Goal: Task Accomplishment & Management: Use online tool/utility

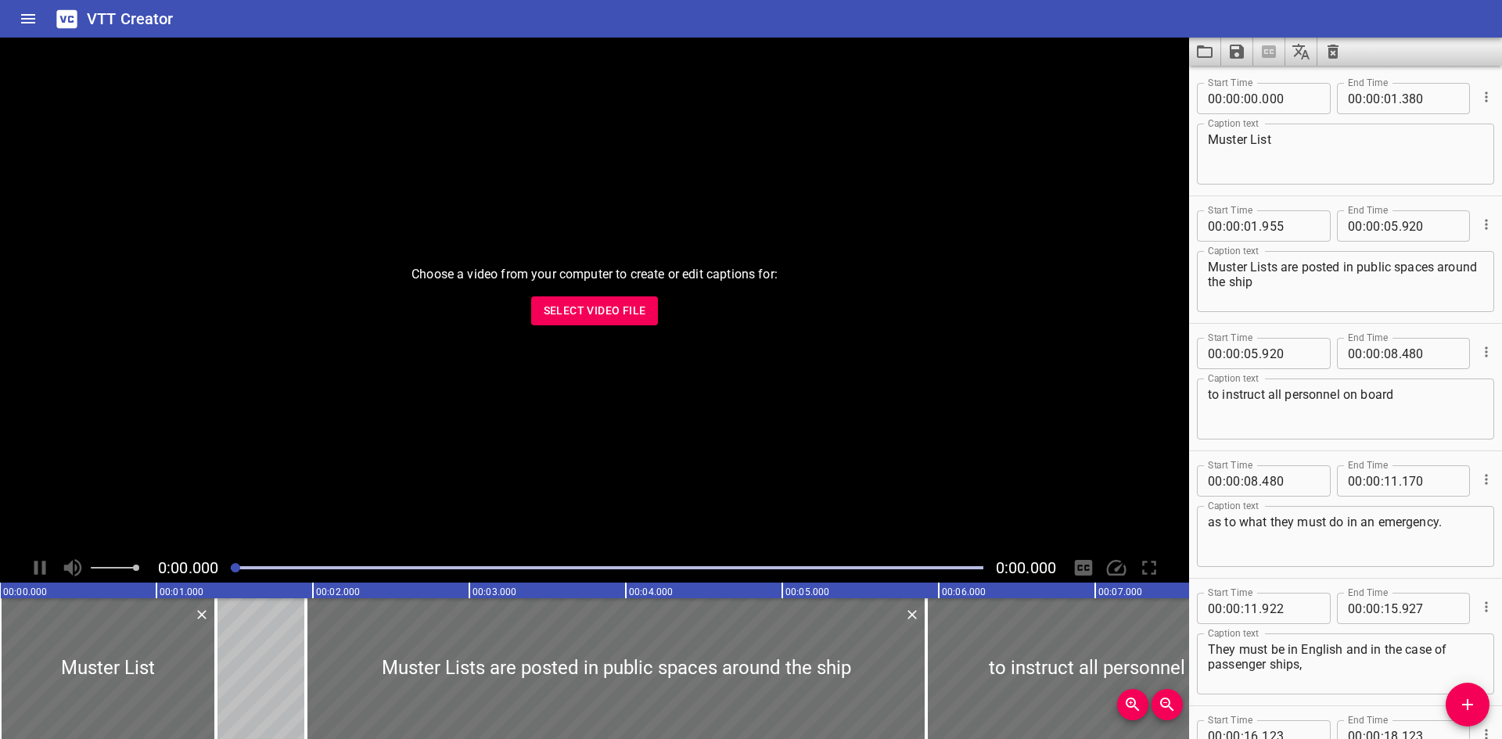
scroll to position [292, 0]
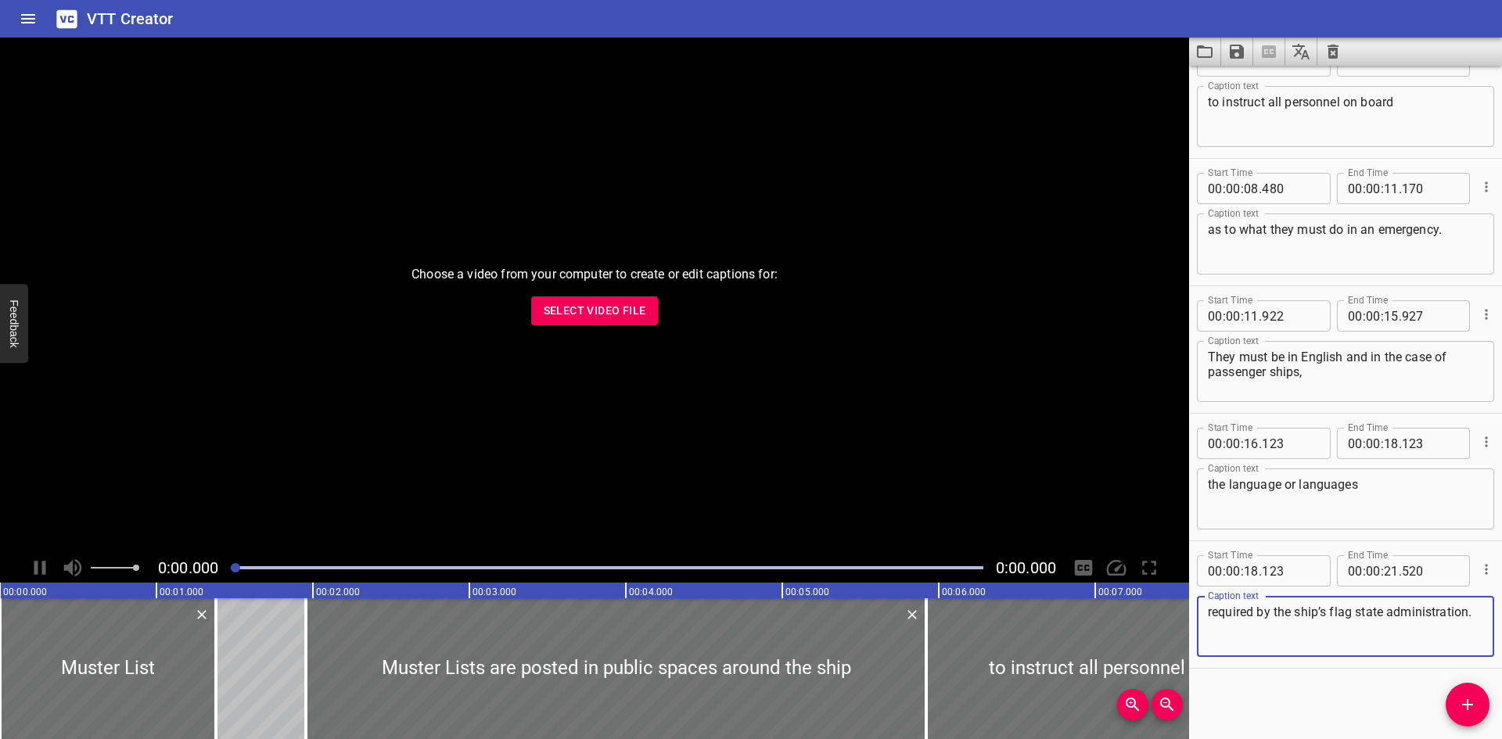
click at [1336, 47] on icon "Clear captions" at bounding box center [1332, 52] width 11 height 14
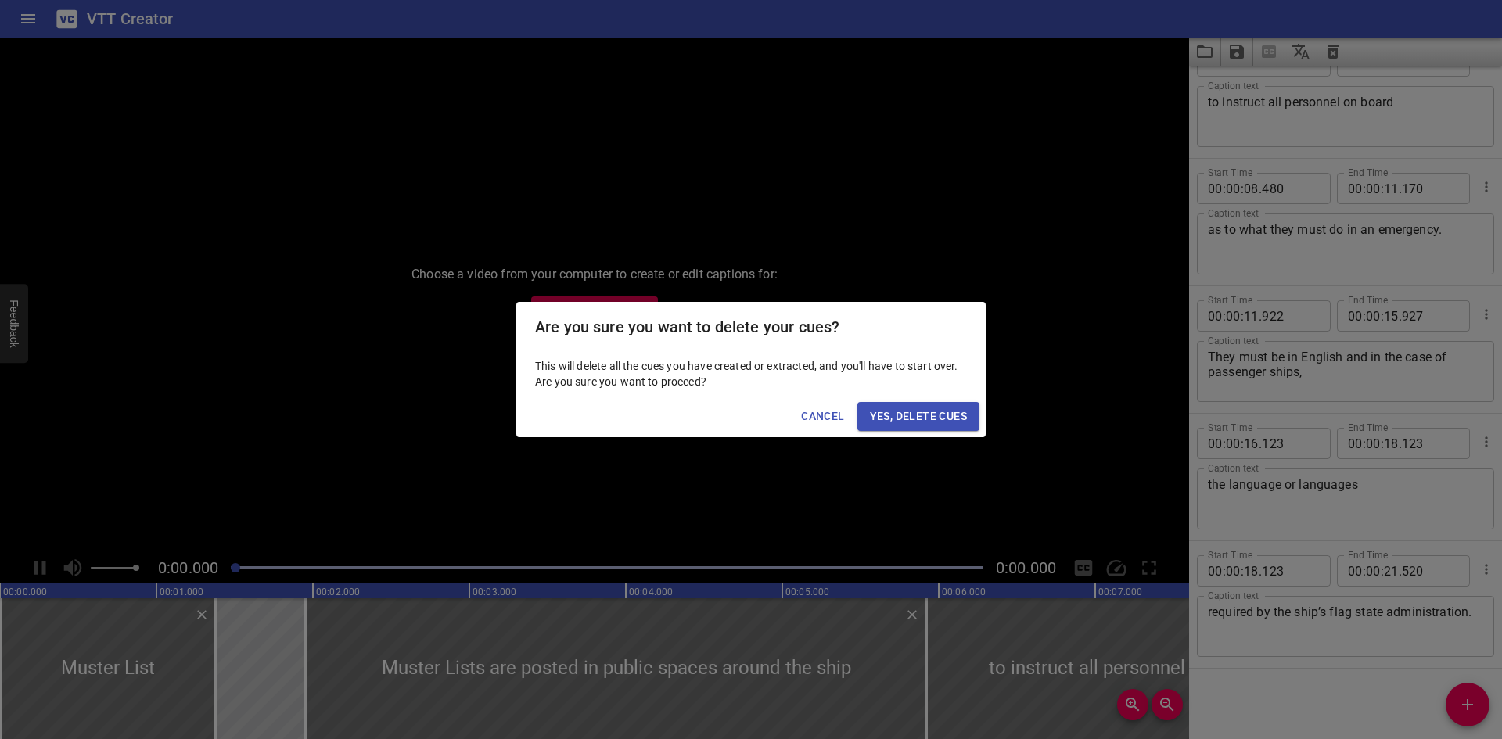
click at [917, 394] on div "This will delete all the cues you have created or extracted, and you'll have to…" at bounding box center [750, 374] width 469 height 44
click at [915, 409] on span "Yes, Delete Cues" at bounding box center [918, 417] width 97 height 20
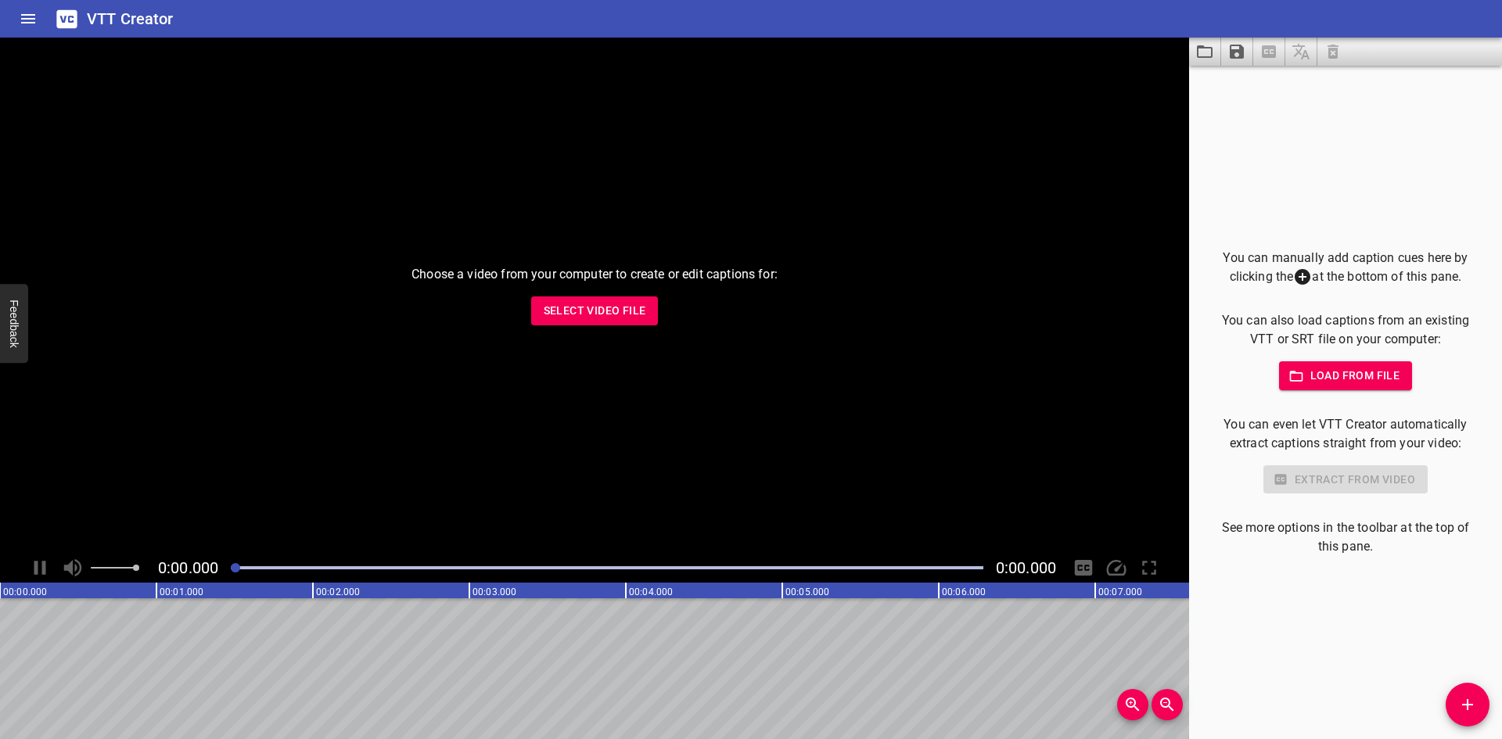
click at [584, 318] on span "Select Video File" at bounding box center [595, 311] width 102 height 20
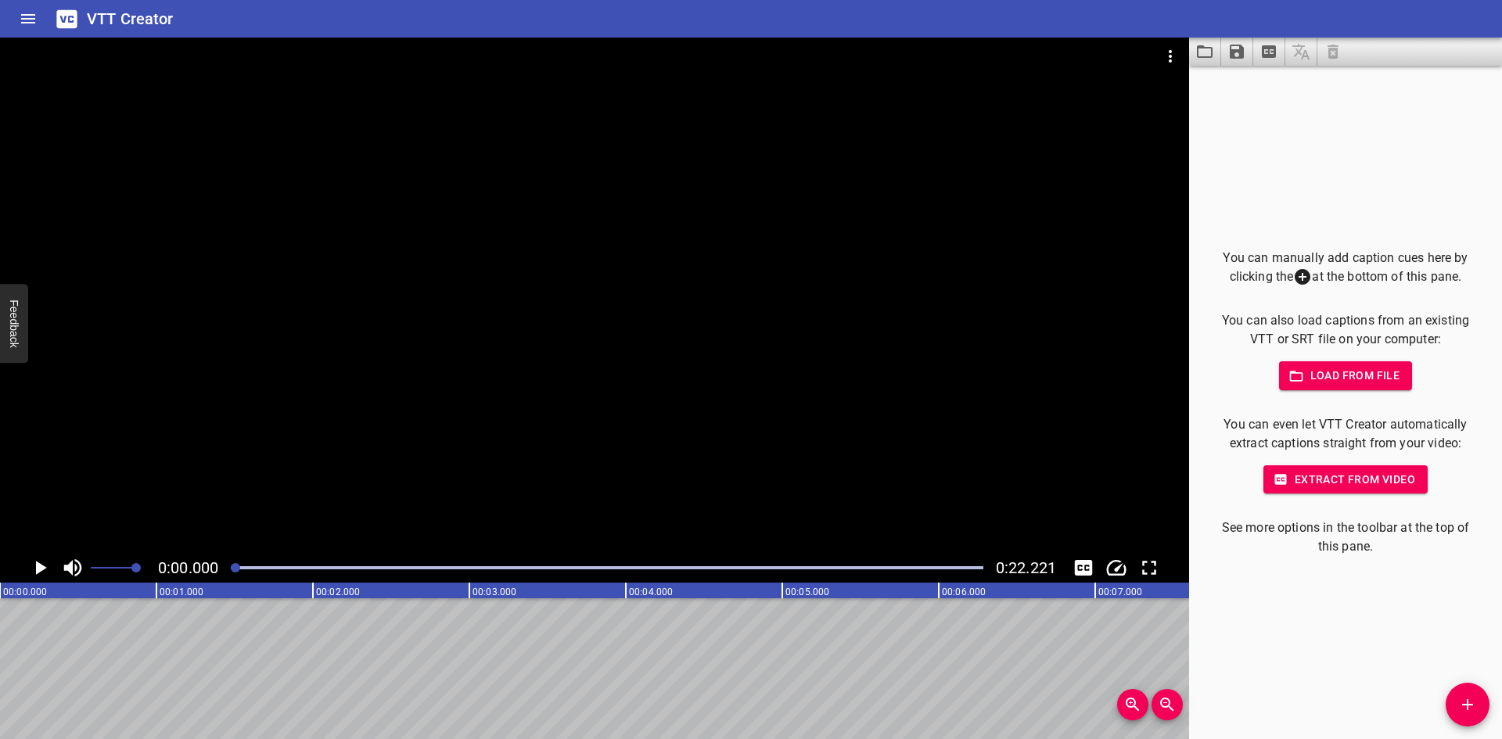
click at [1205, 41] on button "Load captions from file" at bounding box center [1205, 52] width 32 height 28
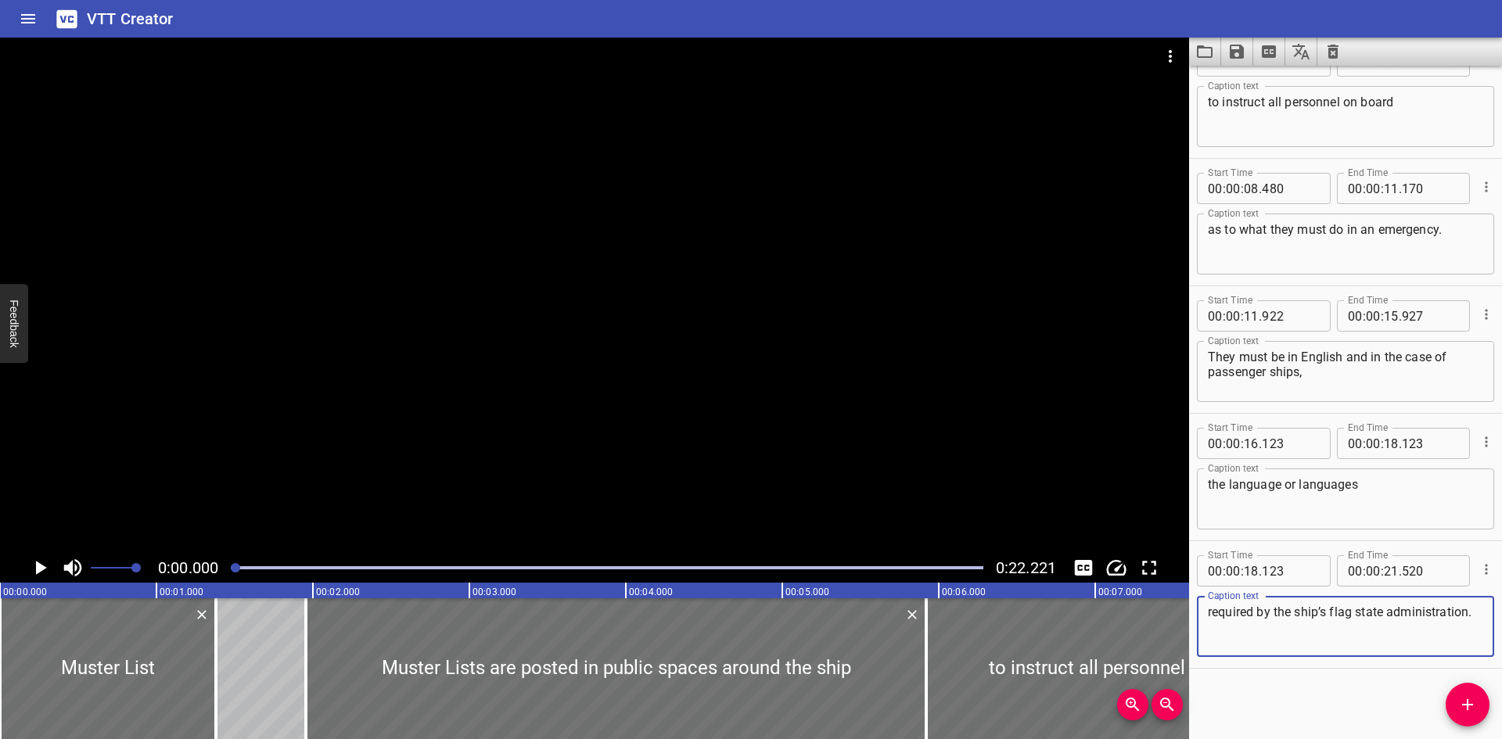
click at [490, 181] on div at bounding box center [594, 295] width 1189 height 515
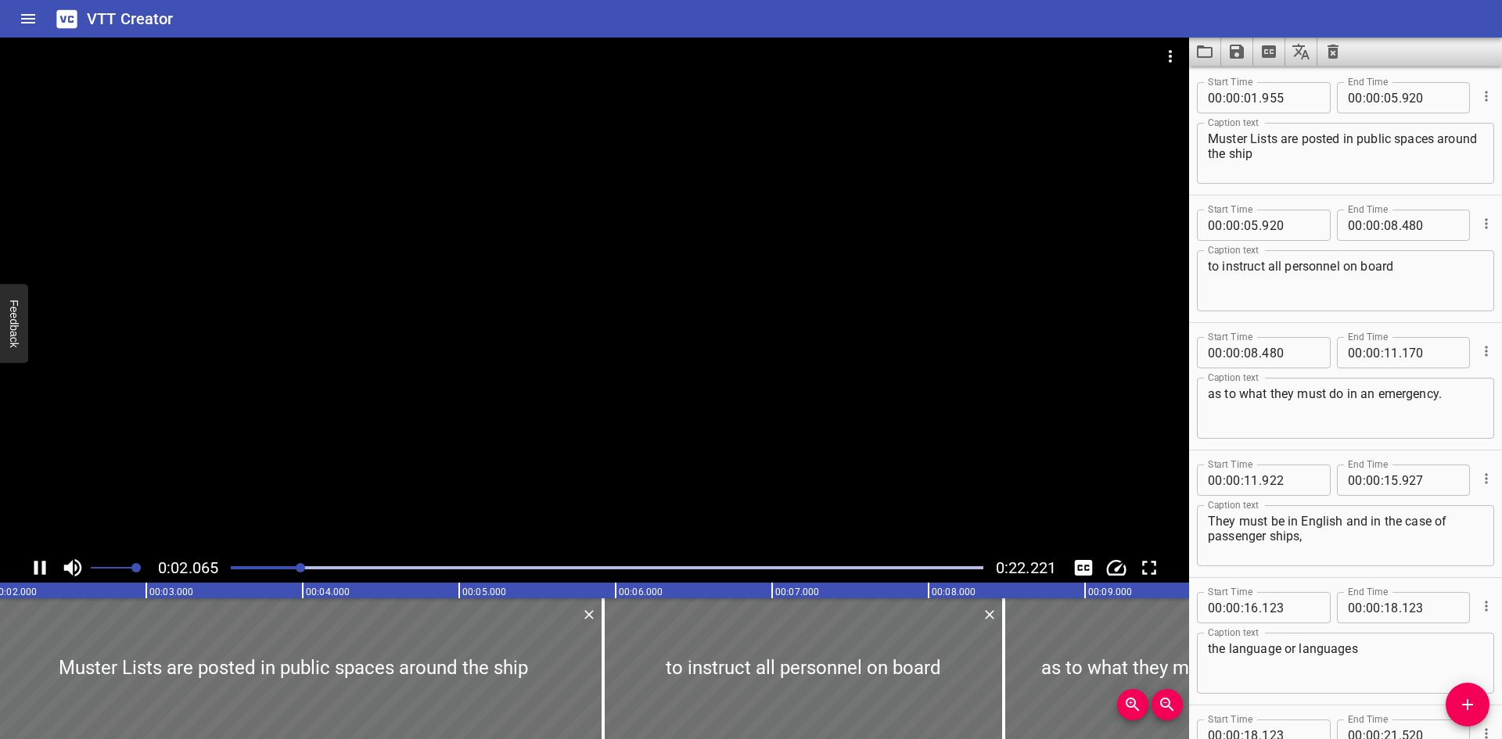
scroll to position [127, 0]
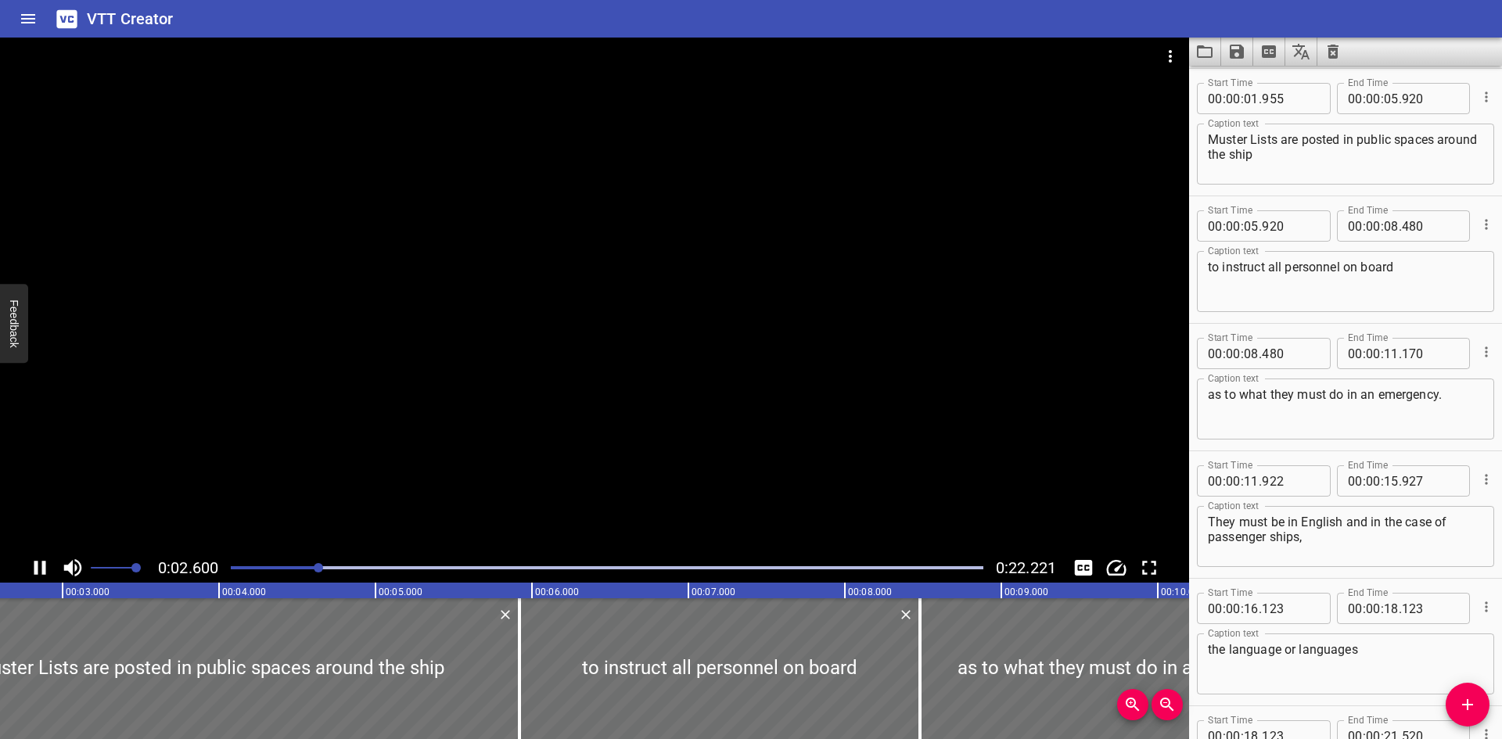
click at [487, 214] on div at bounding box center [594, 295] width 1189 height 515
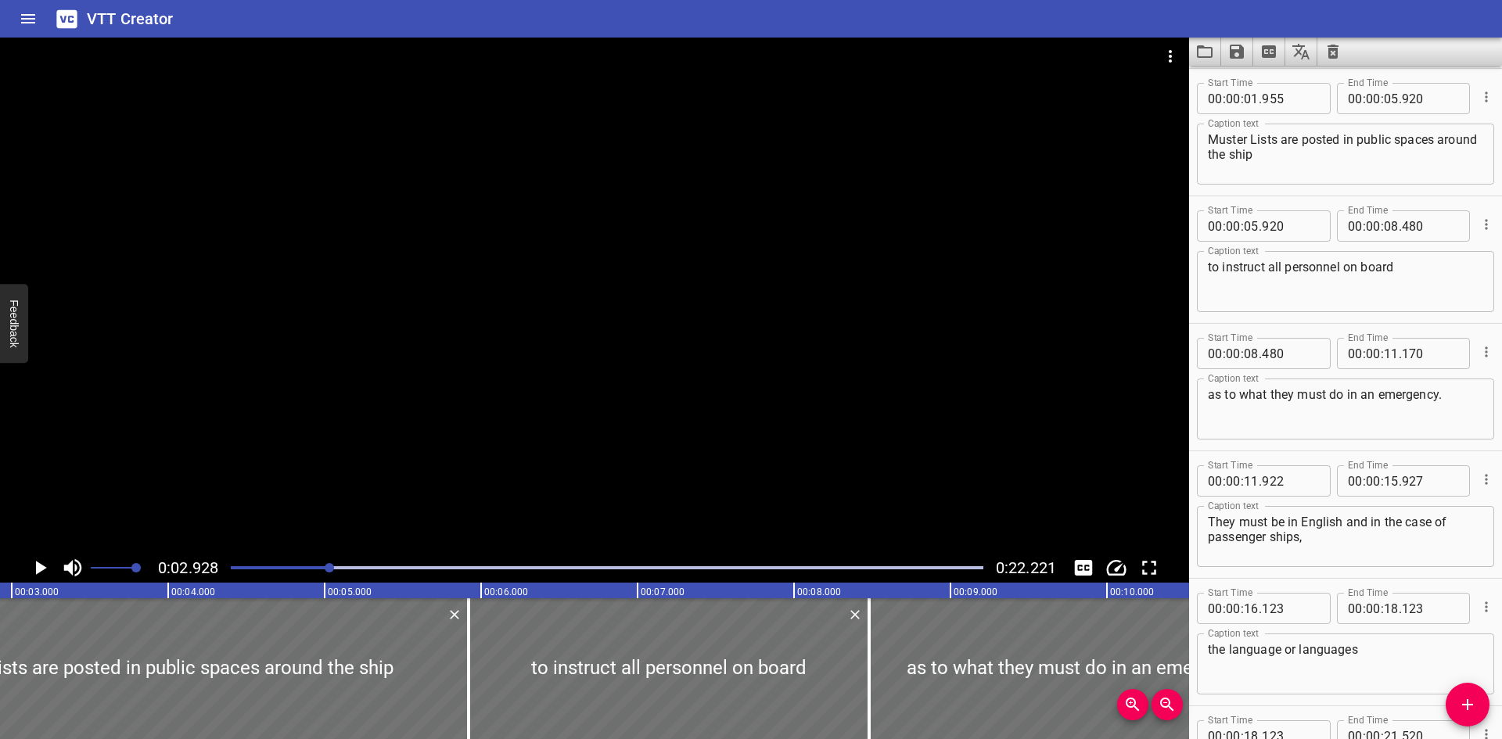
scroll to position [0, 458]
click at [1251, 138] on textarea "Muster Lists are posted in public spaces around the ship" at bounding box center [1344, 154] width 275 height 45
type textarea "Muster lists are posted in public spaces around the ship"
click at [1235, 48] on icon "Save captions to file" at bounding box center [1236, 51] width 19 height 19
click at [1242, 77] on li "Save to VTT file" at bounding box center [1278, 86] width 115 height 28
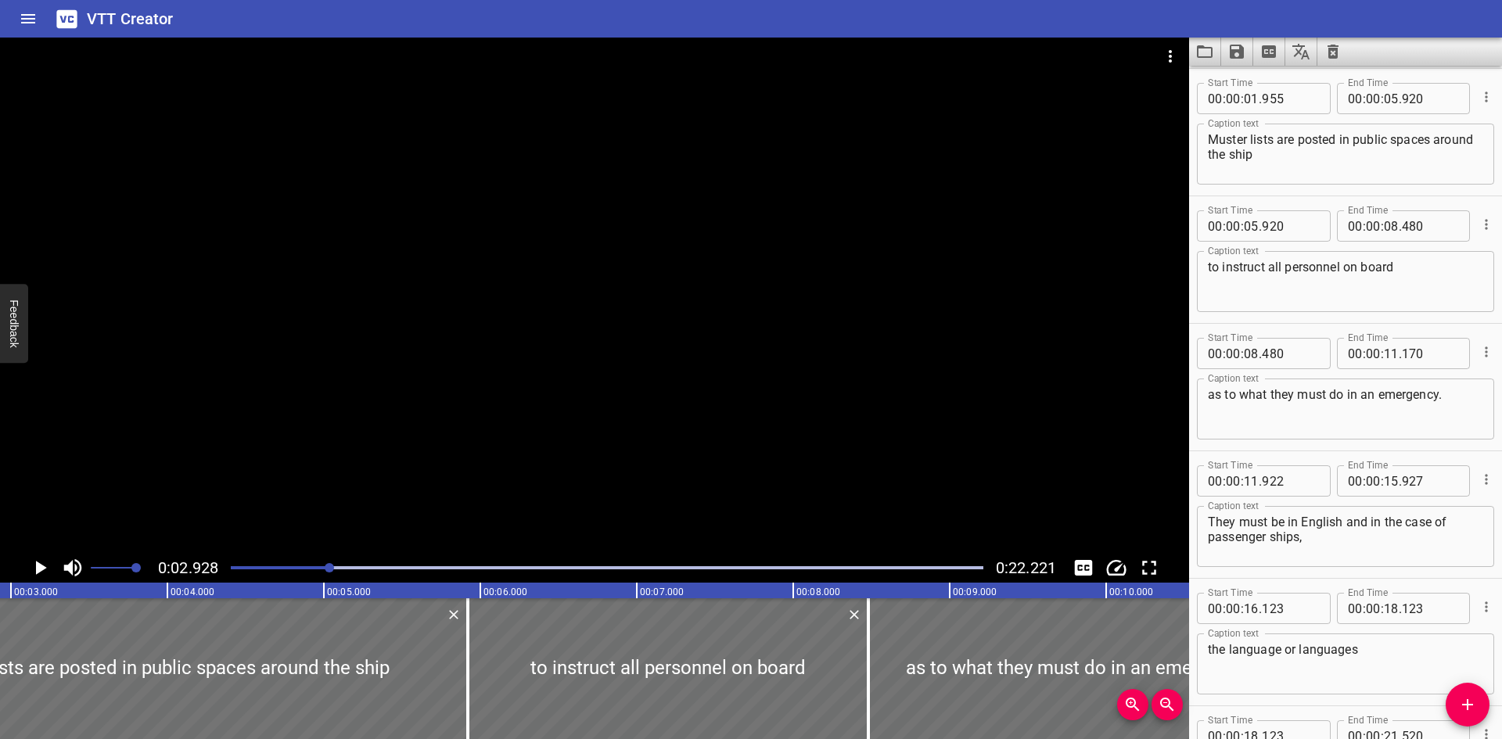
click at [386, 15] on div "VTT Creator" at bounding box center [751, 19] width 1502 height 38
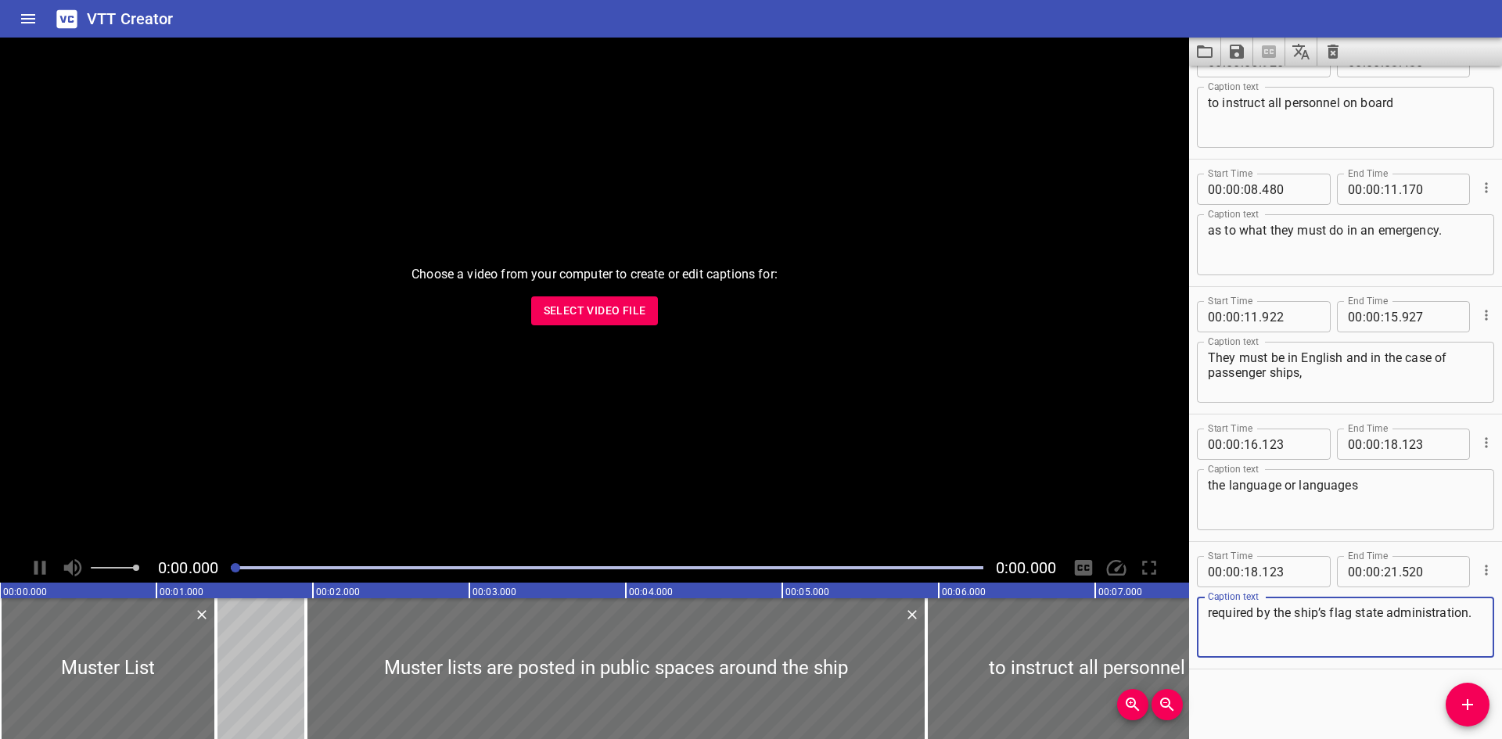
scroll to position [292, 0]
click at [597, 307] on span "Select Video File" at bounding box center [595, 311] width 102 height 20
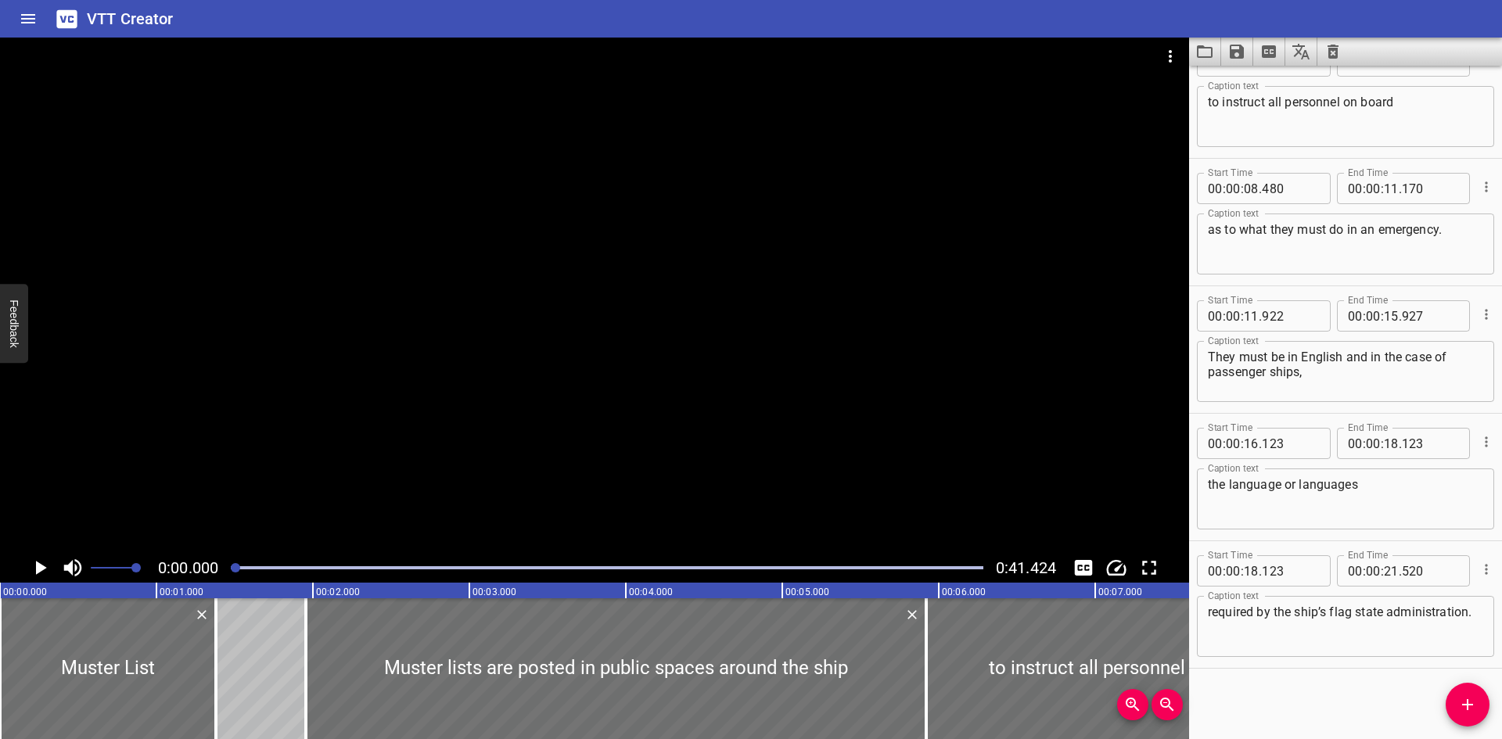
click at [1212, 54] on icon "Load captions from file" at bounding box center [1205, 51] width 16 height 13
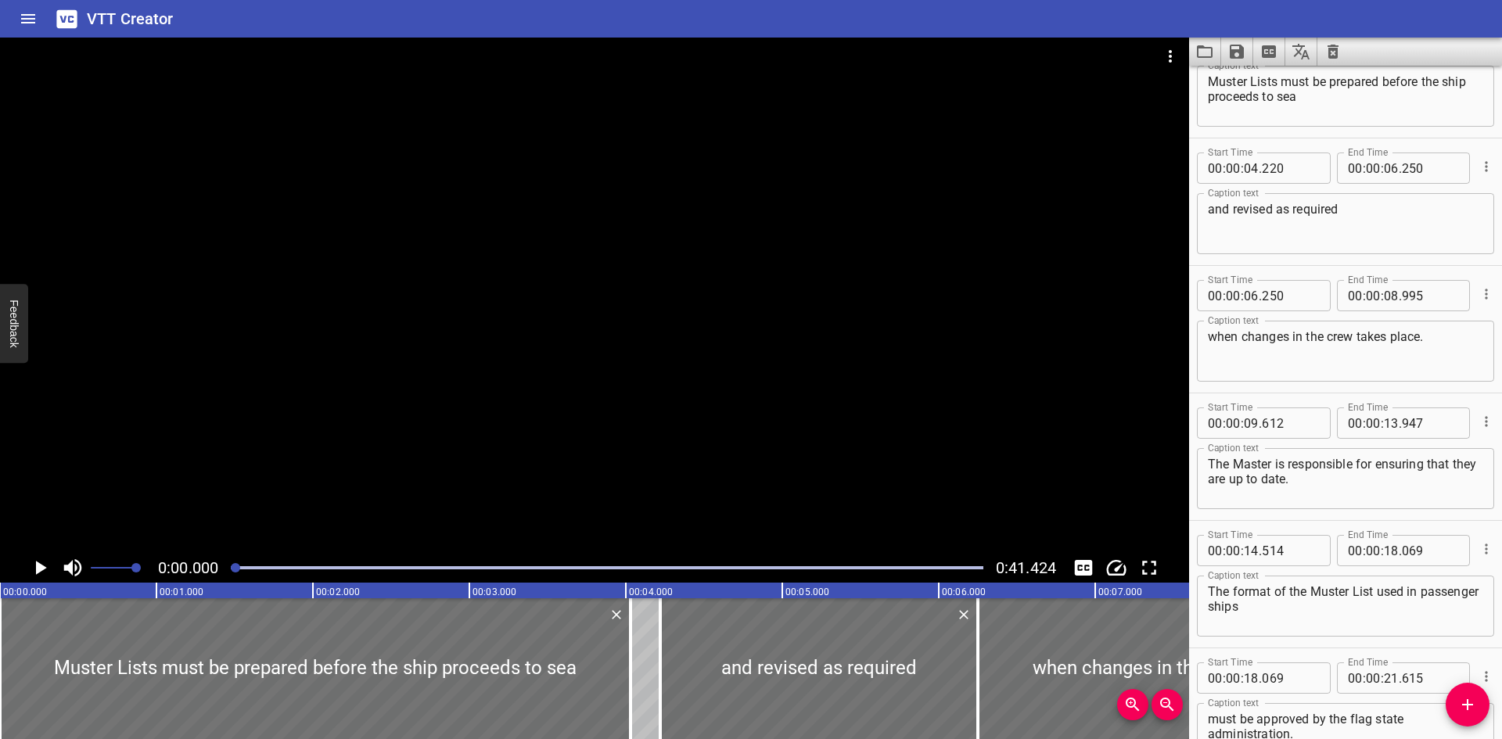
scroll to position [0, 0]
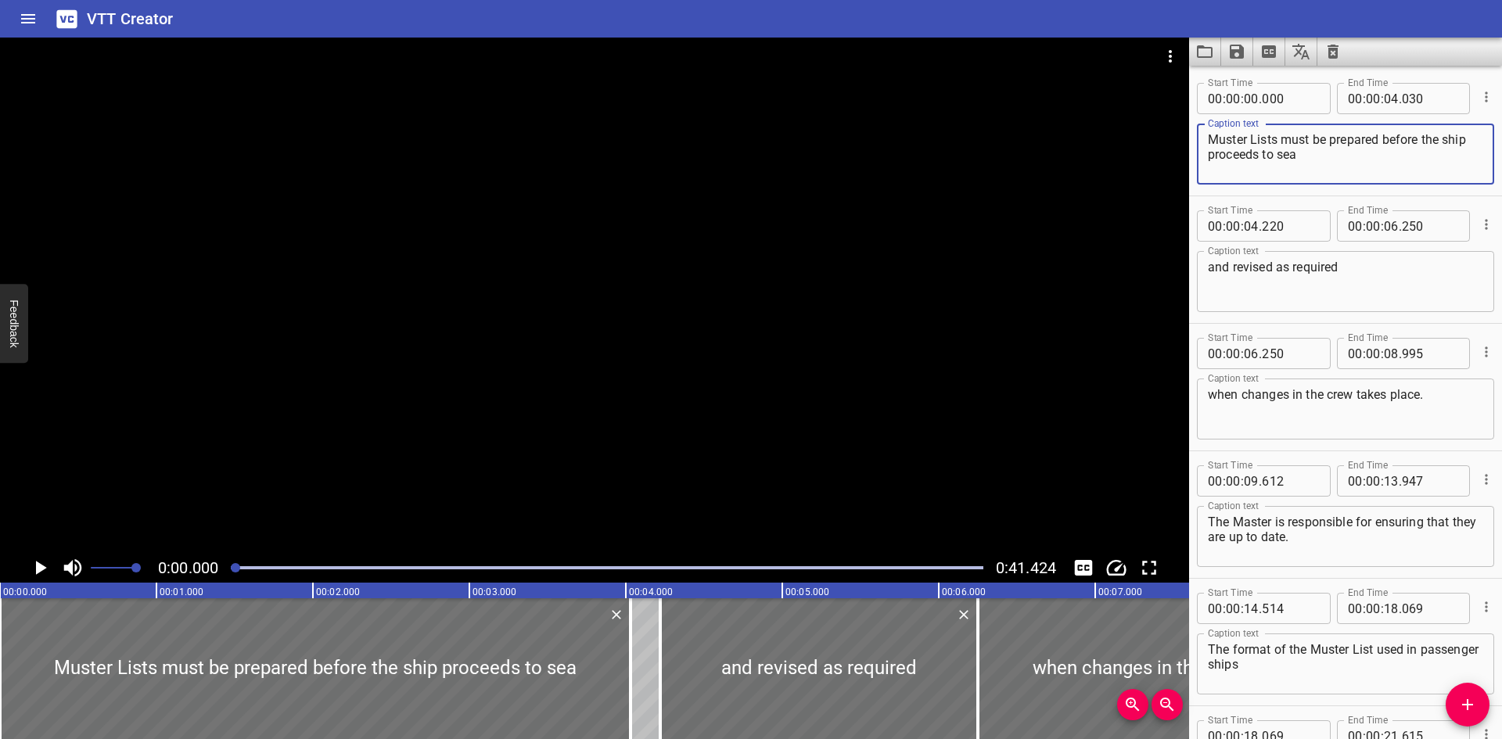
click at [1254, 140] on textarea "Muster Lists must be prepared before the ship proceeds to sea" at bounding box center [1344, 154] width 275 height 45
type textarea "Muster lists must be prepared before the ship proceeds to sea"
click at [385, 569] on div at bounding box center [606, 568] width 771 height 22
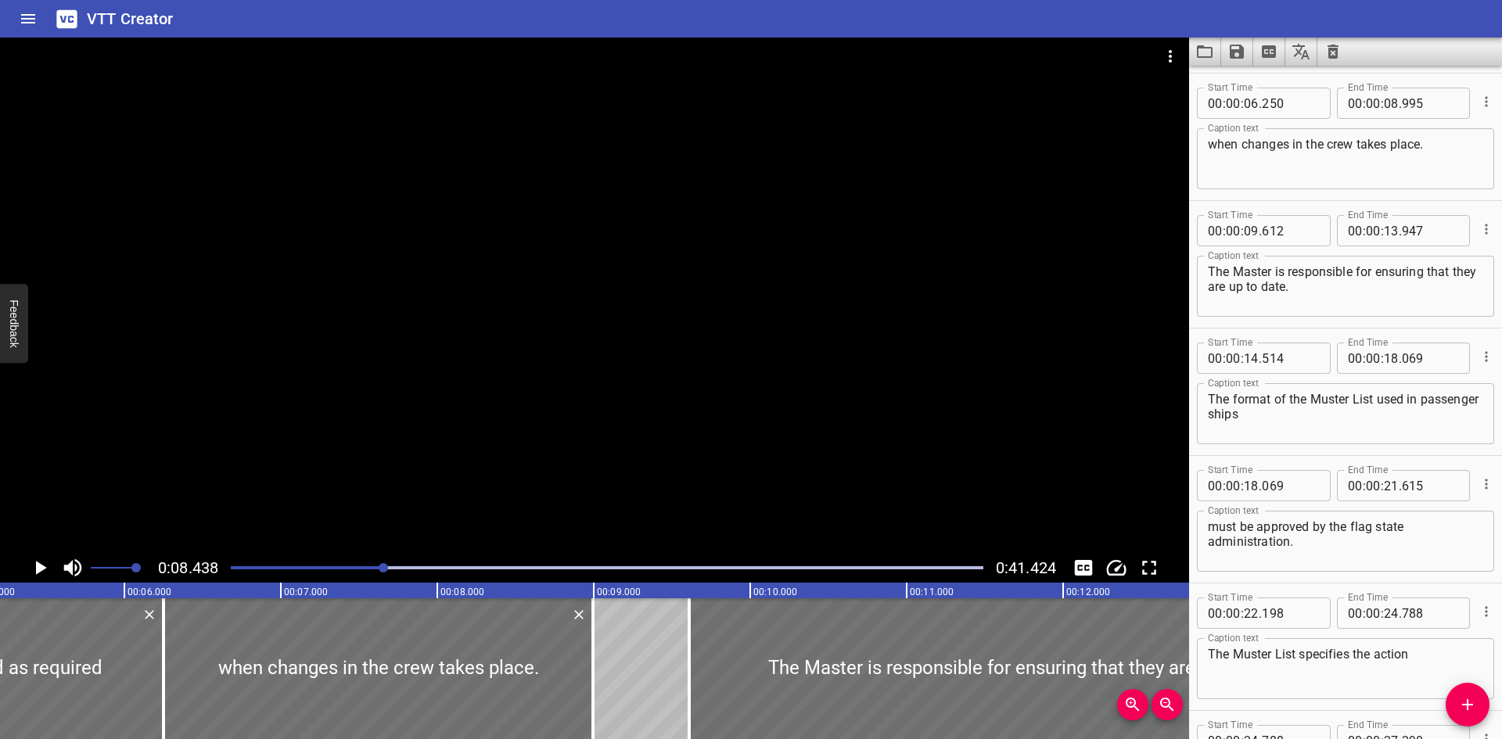
scroll to position [255, 0]
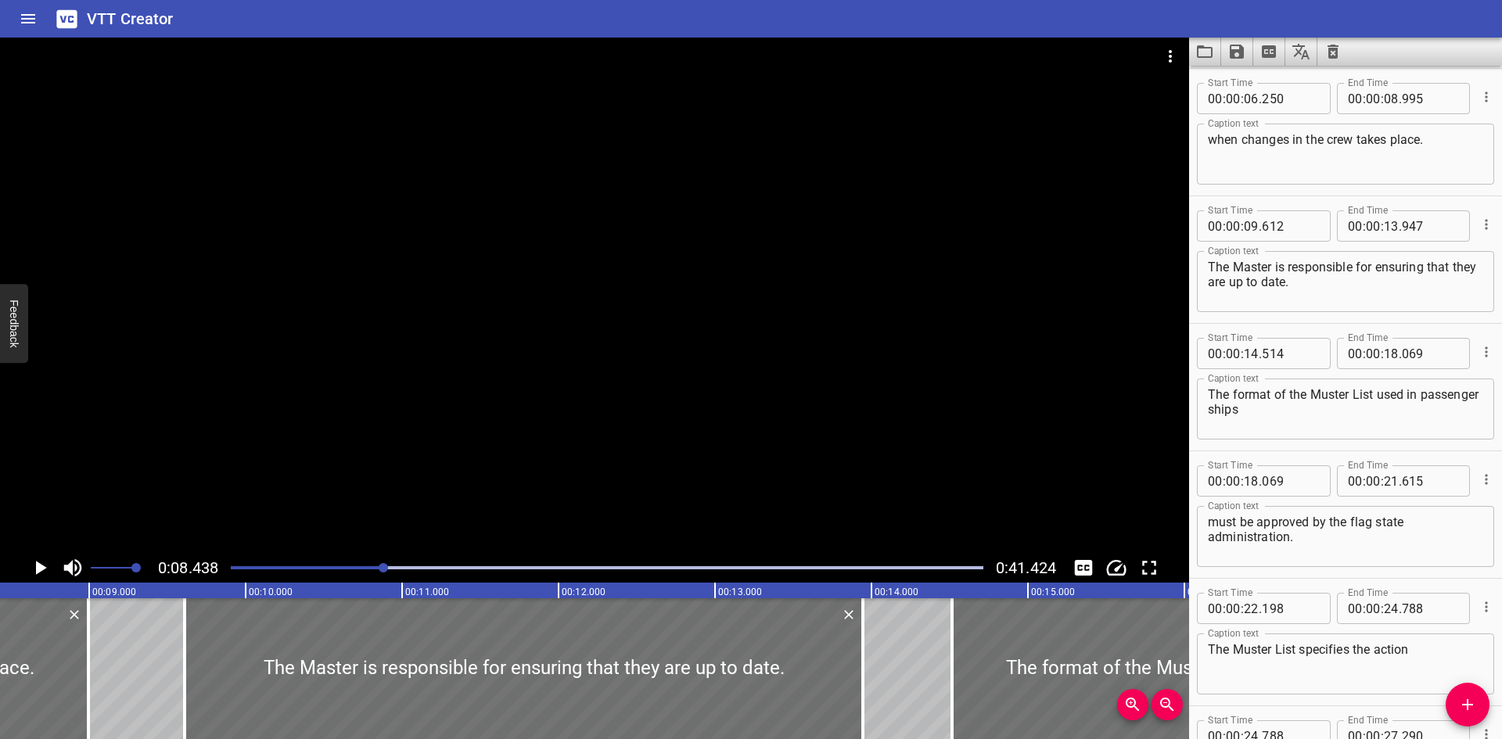
click at [481, 569] on div at bounding box center [606, 568] width 771 height 22
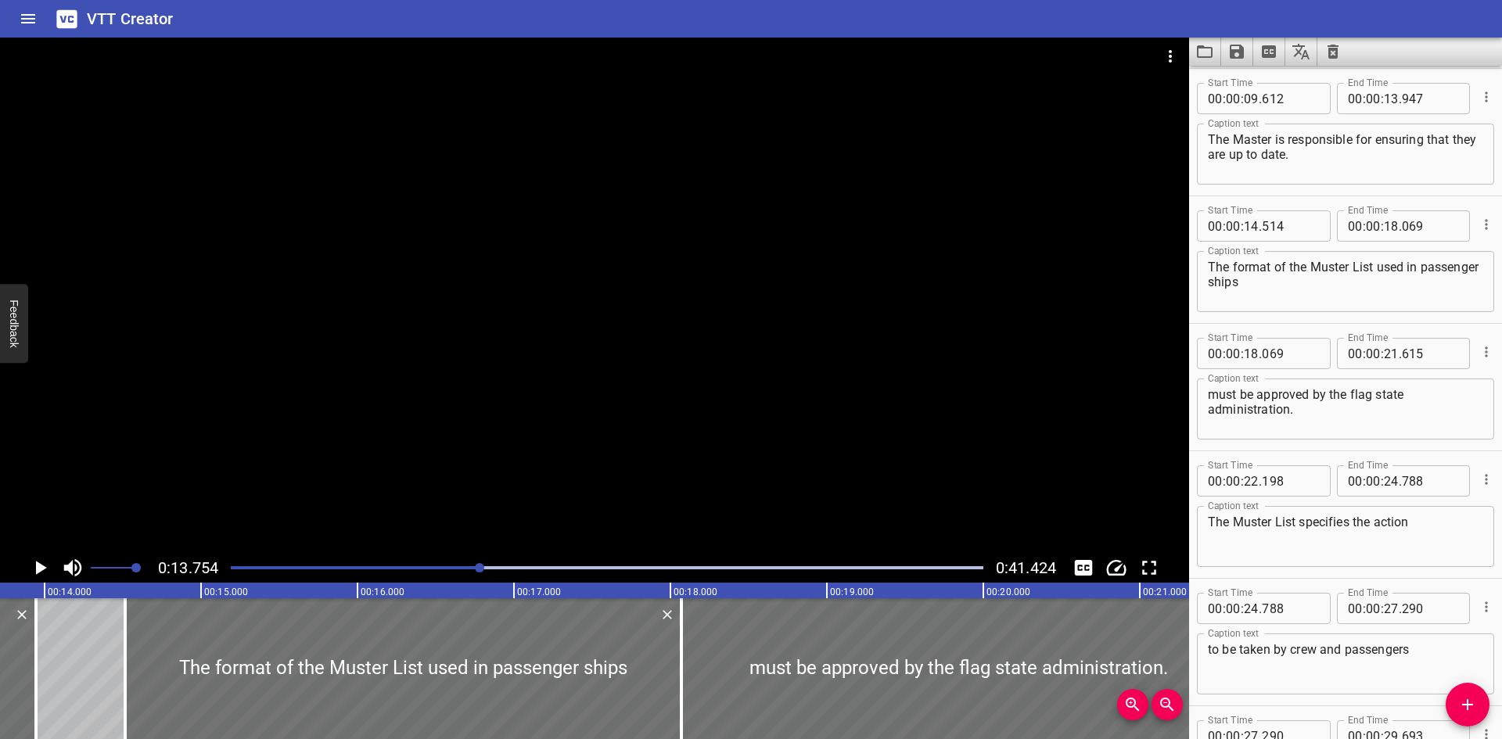
scroll to position [0, 2151]
click at [498, 566] on div "Play progress" at bounding box center [607, 567] width 752 height 3
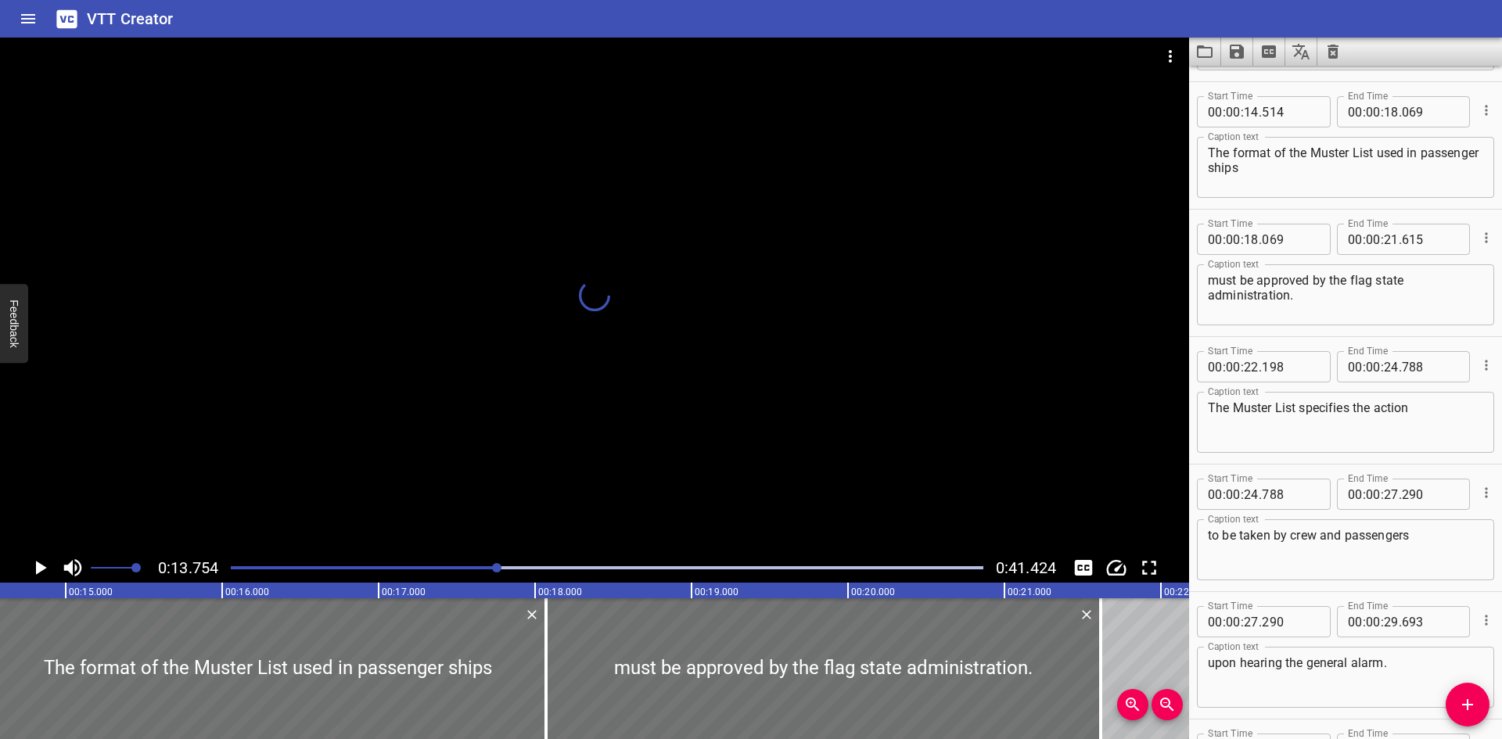
scroll to position [510, 0]
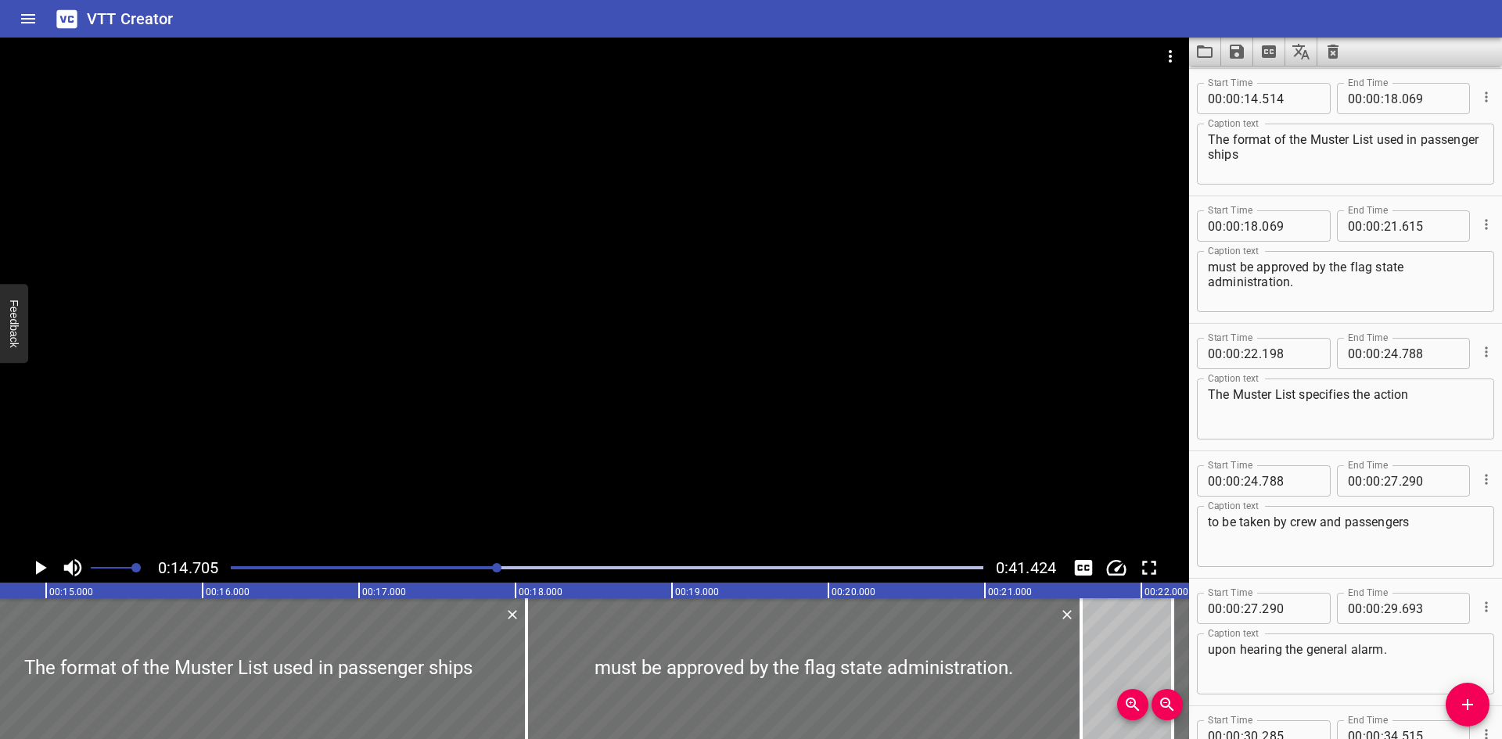
click at [524, 567] on div "Play progress" at bounding box center [607, 567] width 752 height 3
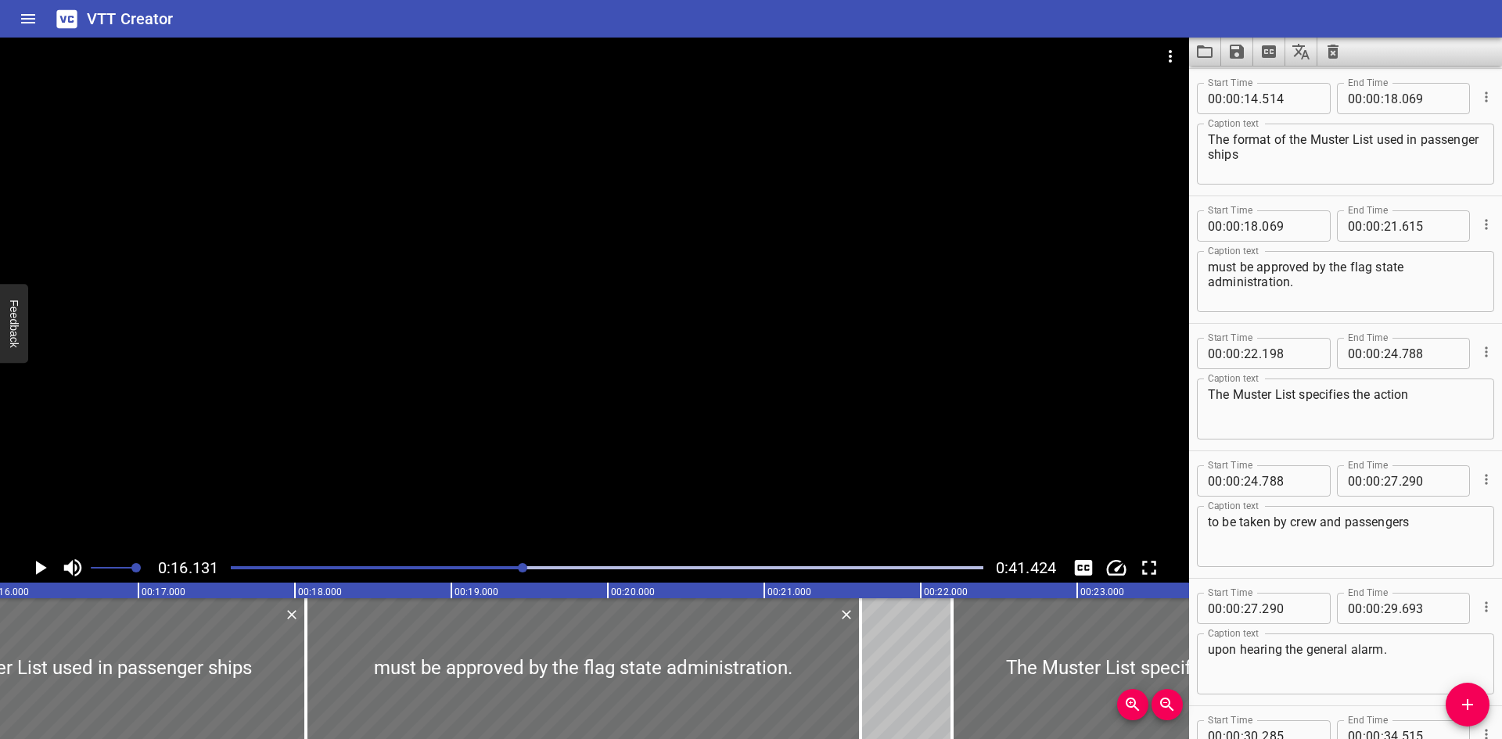
scroll to position [0, 2523]
click at [533, 567] on div "Play progress" at bounding box center [607, 567] width 752 height 3
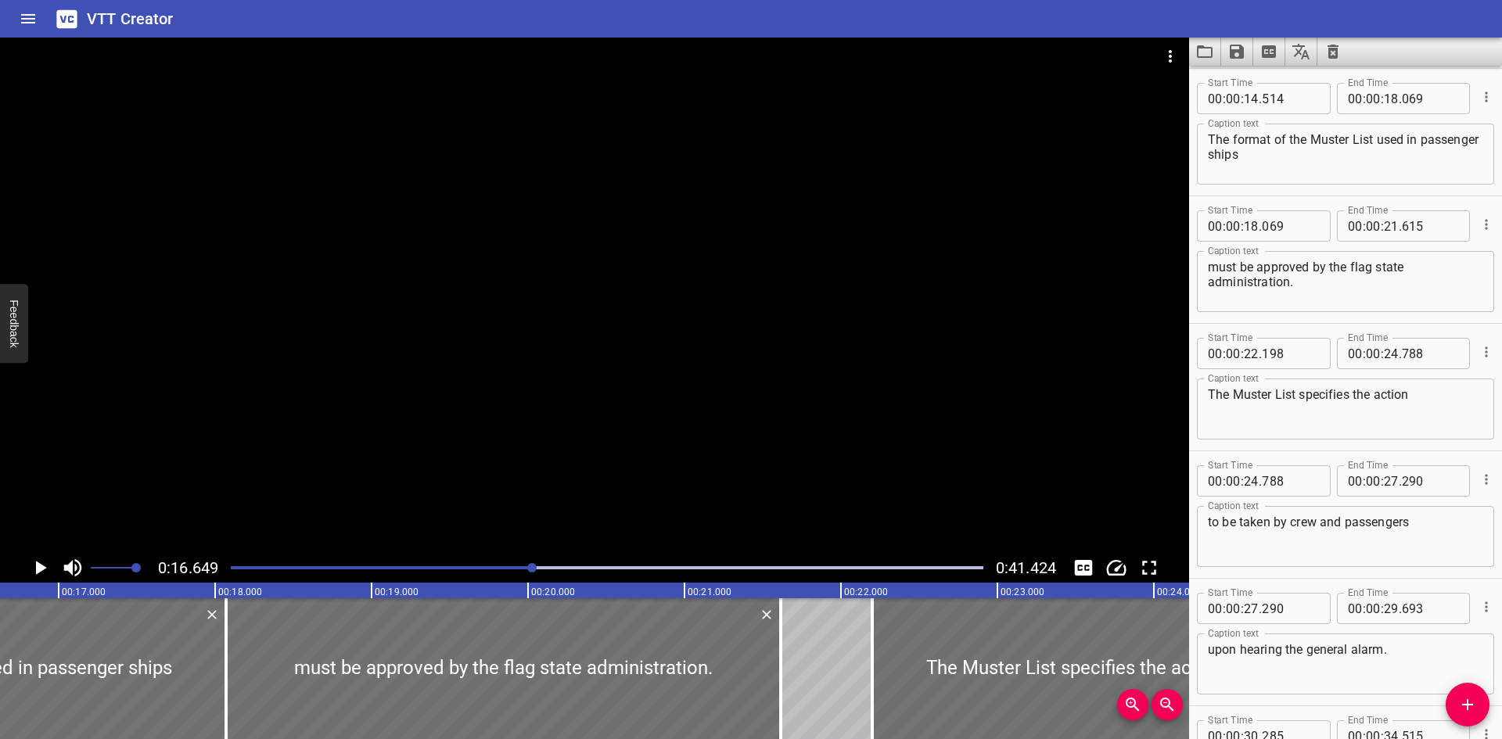
scroll to position [0, 2604]
click at [1355, 141] on textarea "The format of the Muster List used in passenger ships" at bounding box center [1344, 154] width 275 height 45
click at [1319, 139] on textarea "The format of the Muster List used in passenger ships" at bounding box center [1344, 154] width 275 height 45
type textarea "The format of the muster list used in passenger ships"
click at [593, 569] on div at bounding box center [606, 568] width 771 height 22
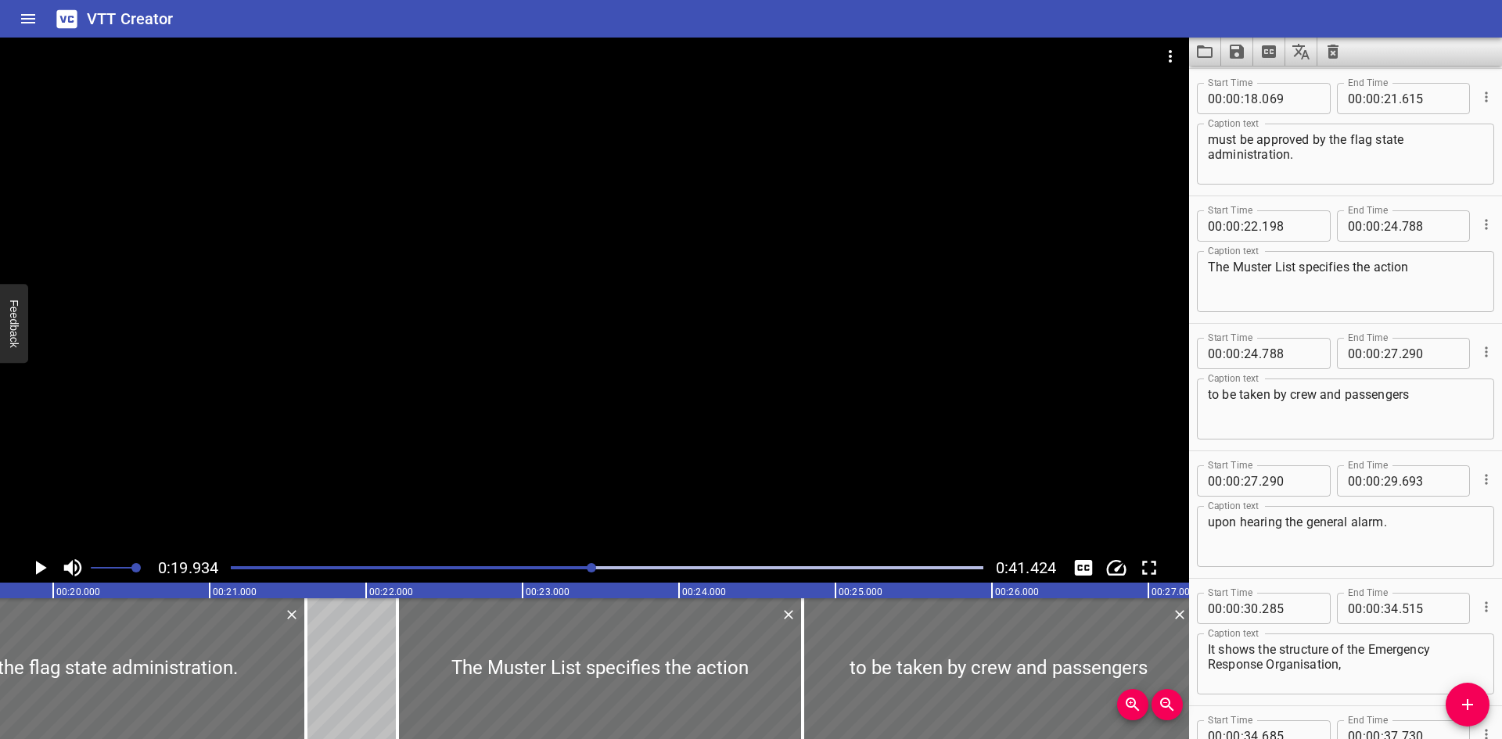
scroll to position [0, 3118]
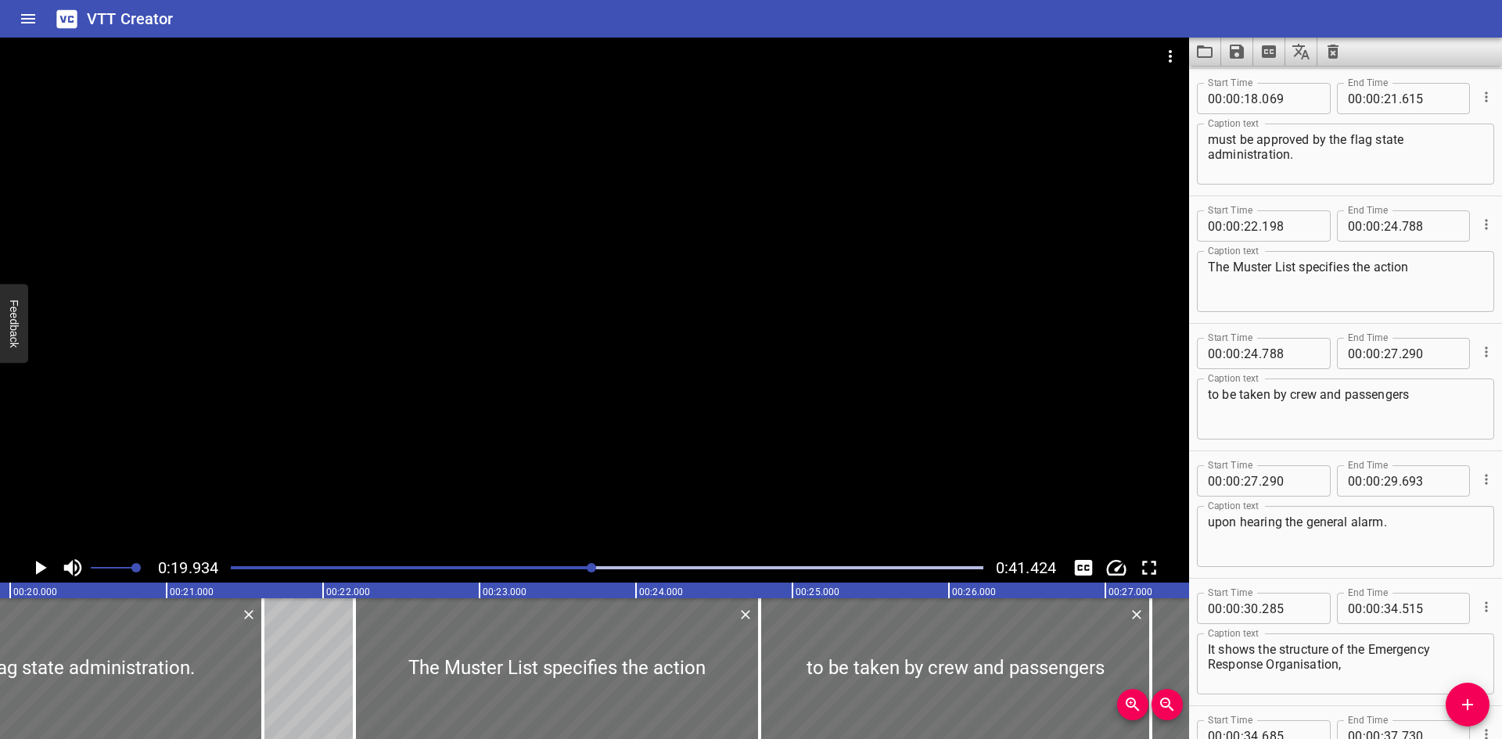
click at [637, 567] on div "Play progress" at bounding box center [607, 567] width 752 height 3
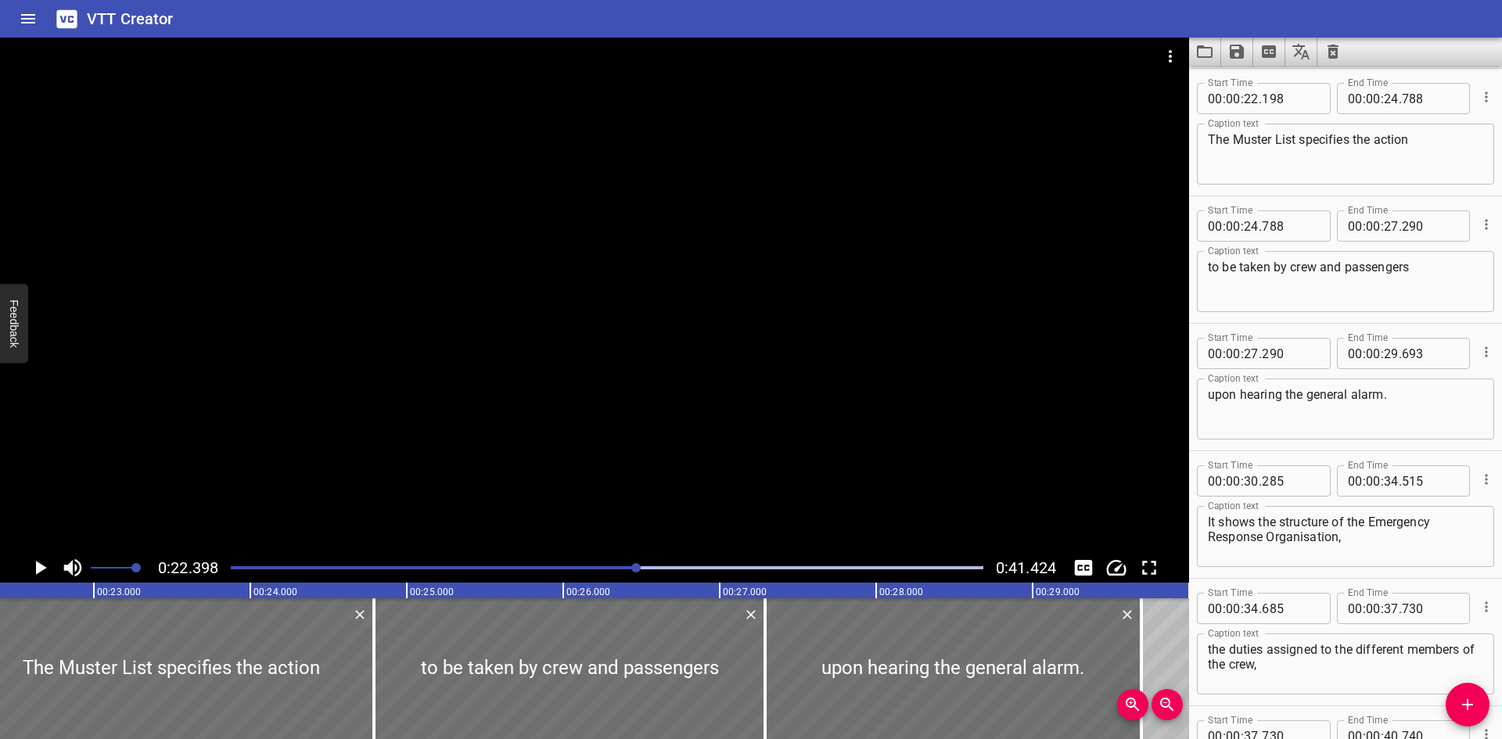
click at [657, 565] on div at bounding box center [606, 568] width 771 height 22
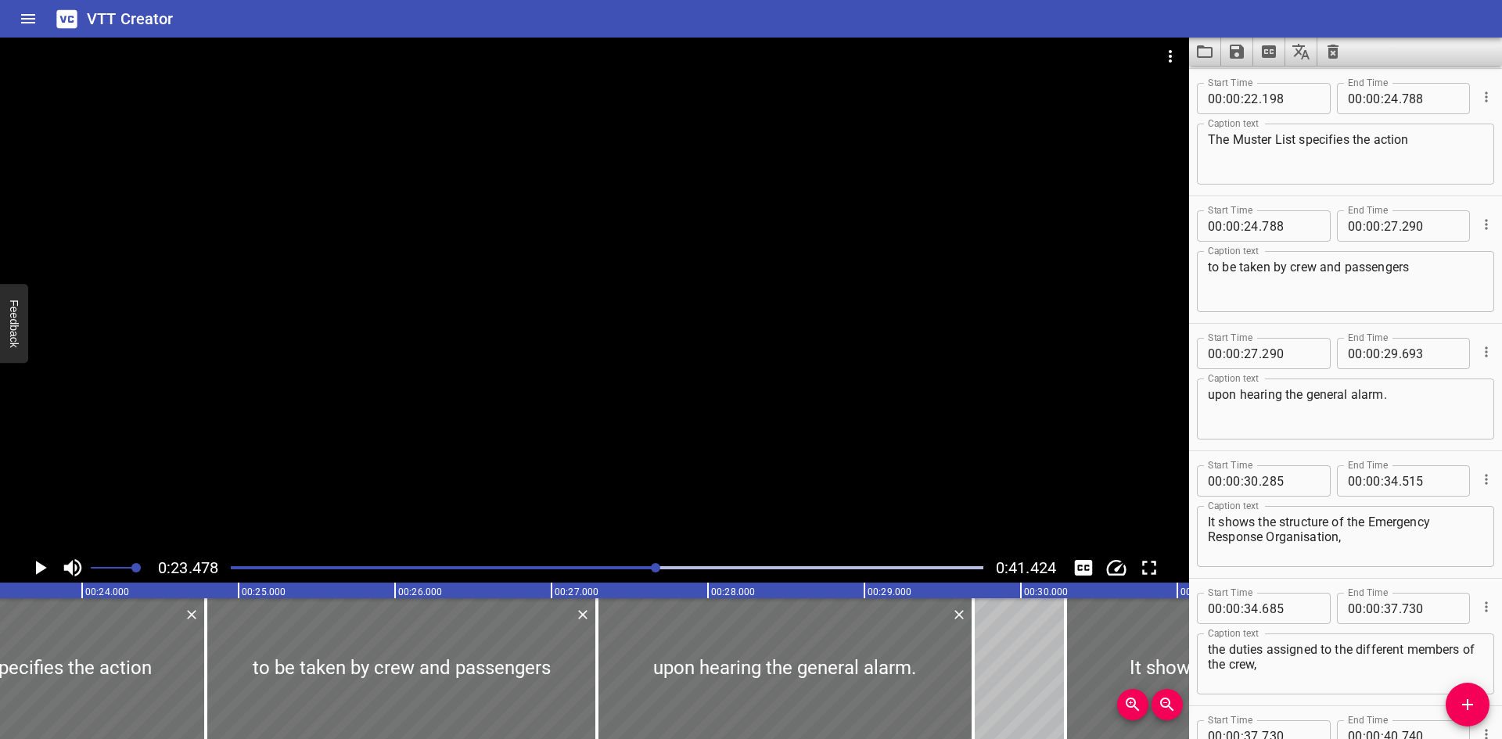
scroll to position [0, 3673]
click at [1247, 139] on textarea "The Muster List specifies the action" at bounding box center [1344, 154] width 275 height 45
type textarea "The muster list specifies the action"
click at [218, 20] on div "VTT Creator" at bounding box center [751, 19] width 1502 height 38
drag, startPoint x: 241, startPoint y: 568, endPoint x: 224, endPoint y: 568, distance: 16.4
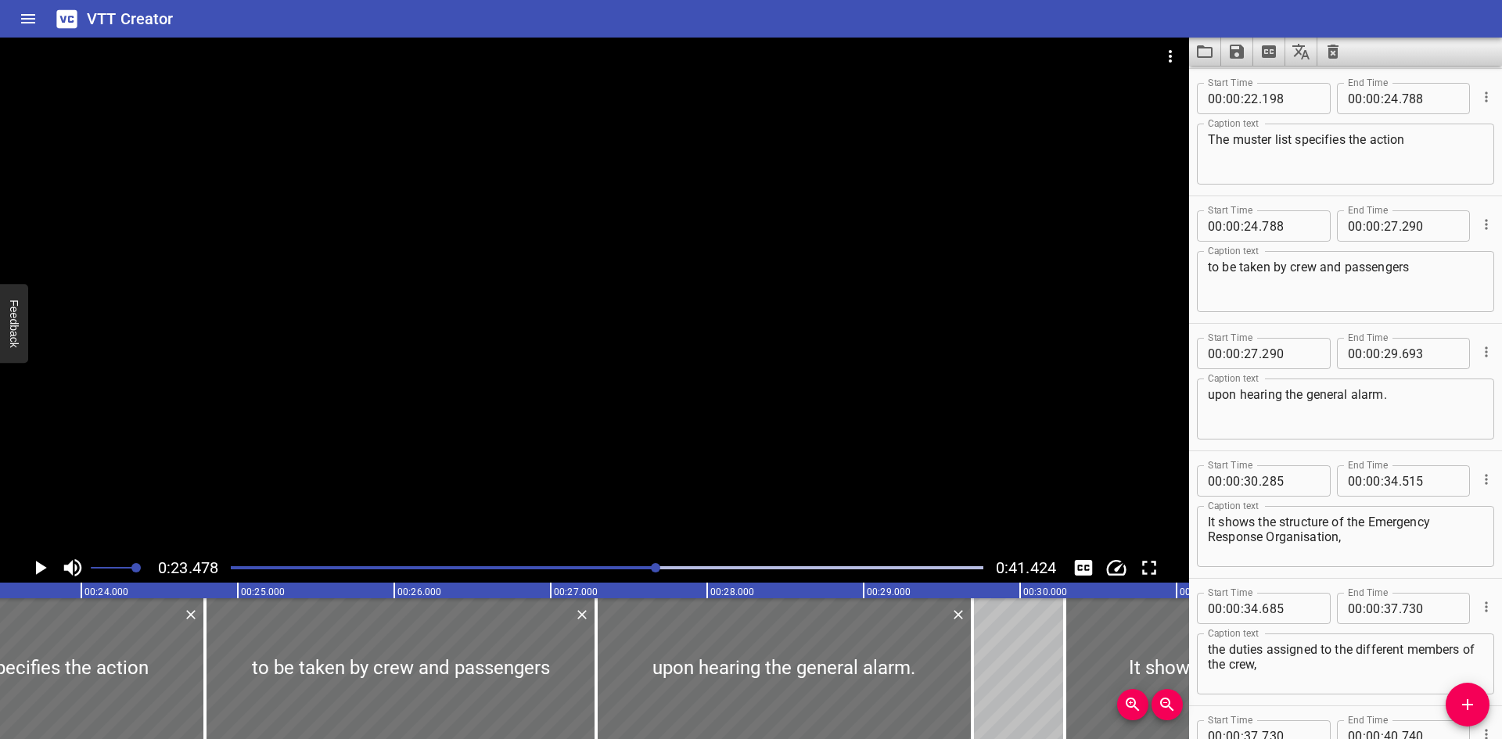
click at [224, 568] on div at bounding box center [606, 568] width 771 height 22
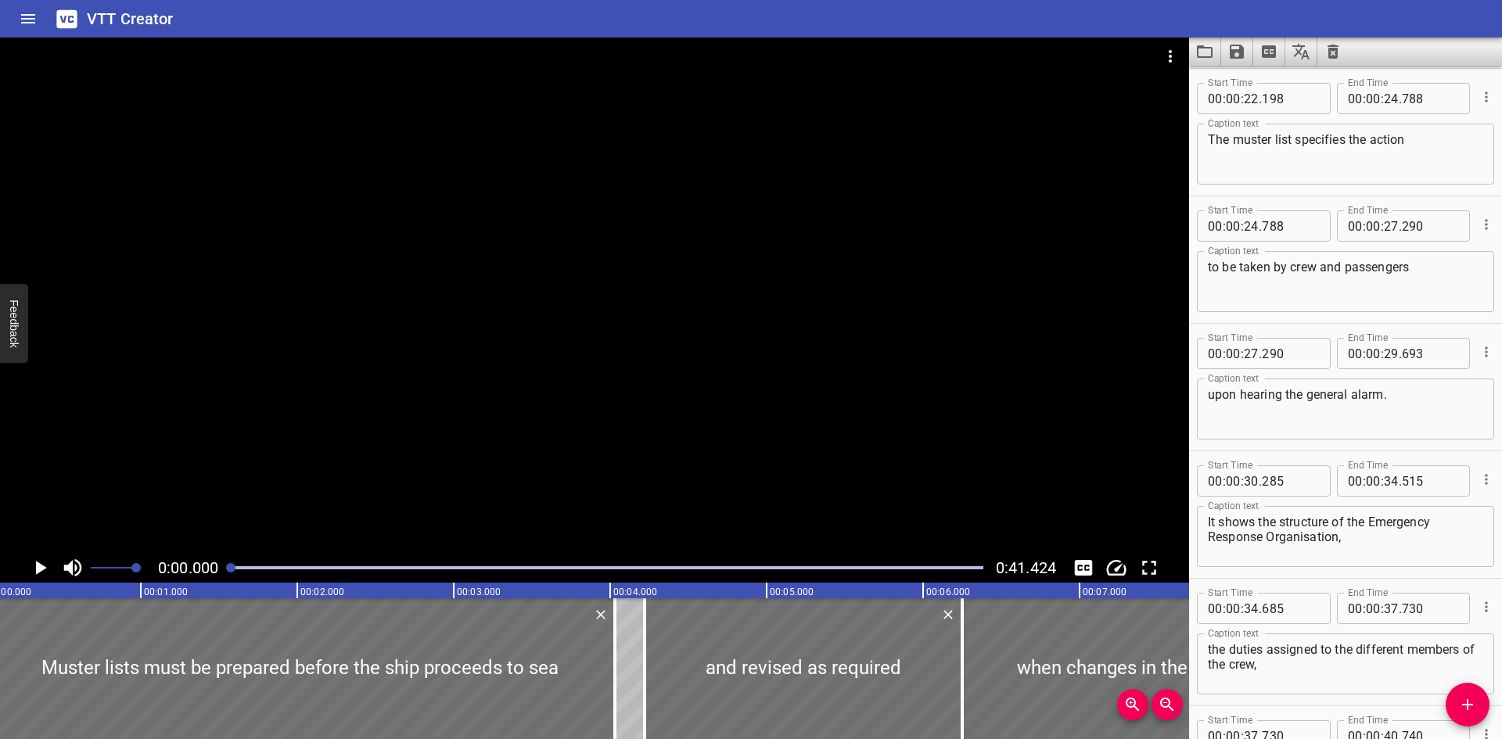
scroll to position [0, 0]
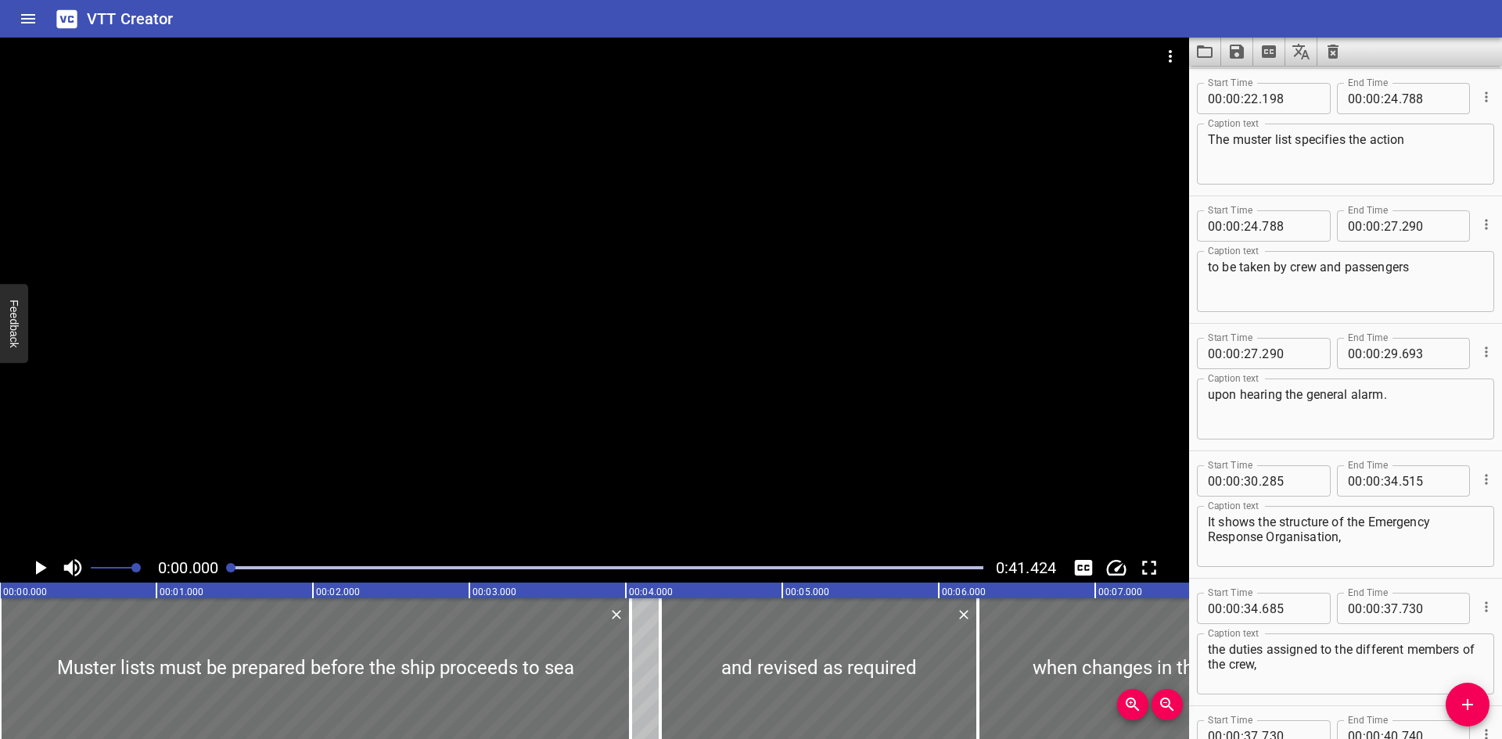
click at [403, 339] on div at bounding box center [594, 295] width 1189 height 515
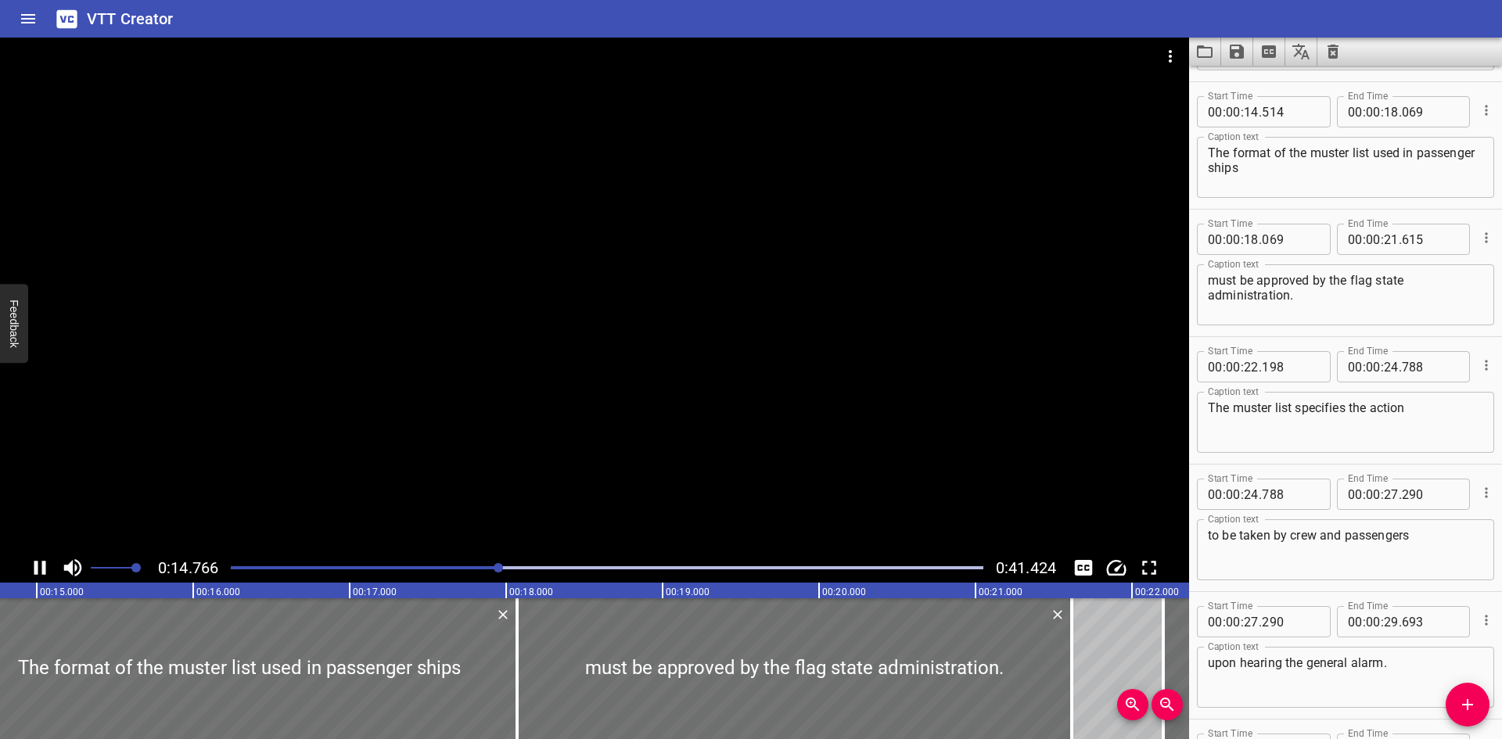
scroll to position [510, 0]
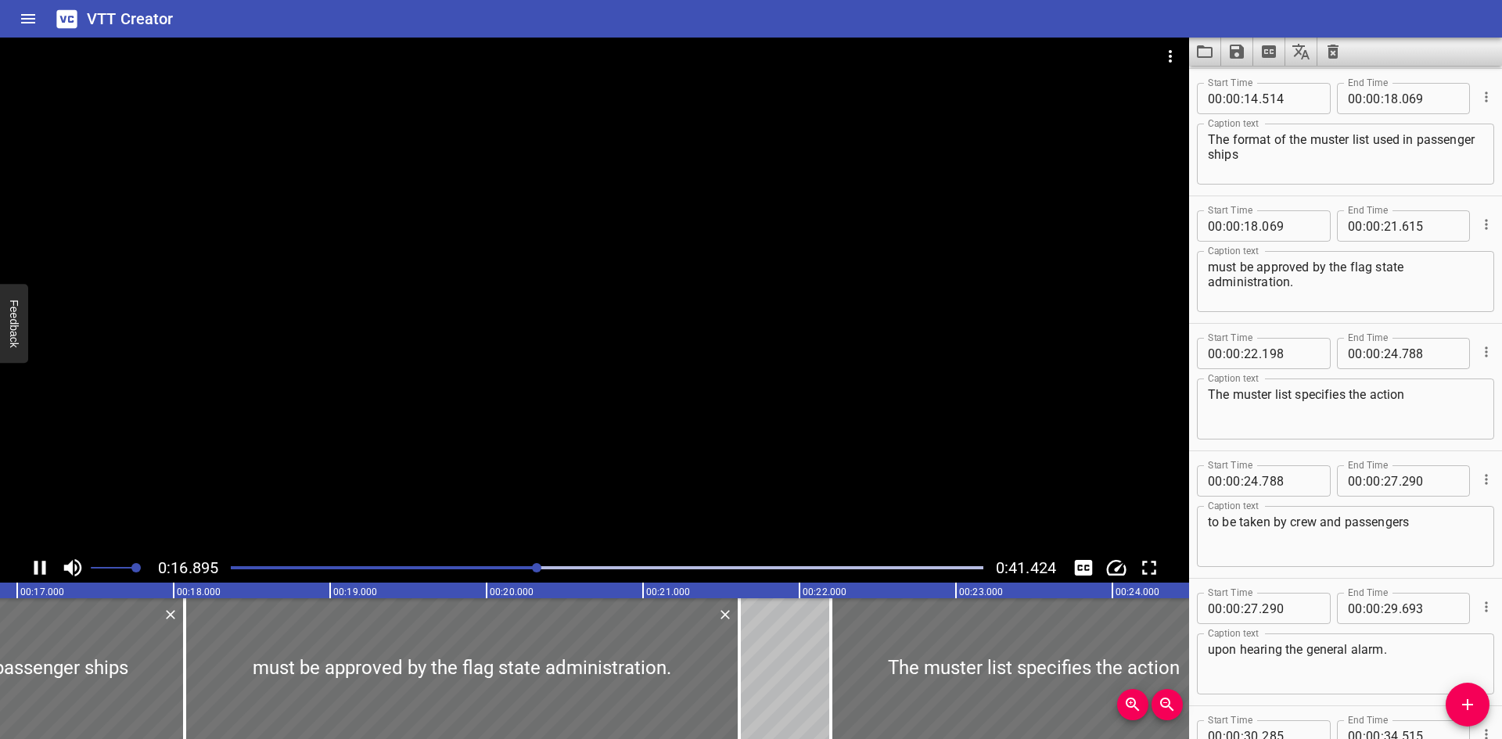
click at [367, 566] on div "Play progress" at bounding box center [162, 567] width 752 height 3
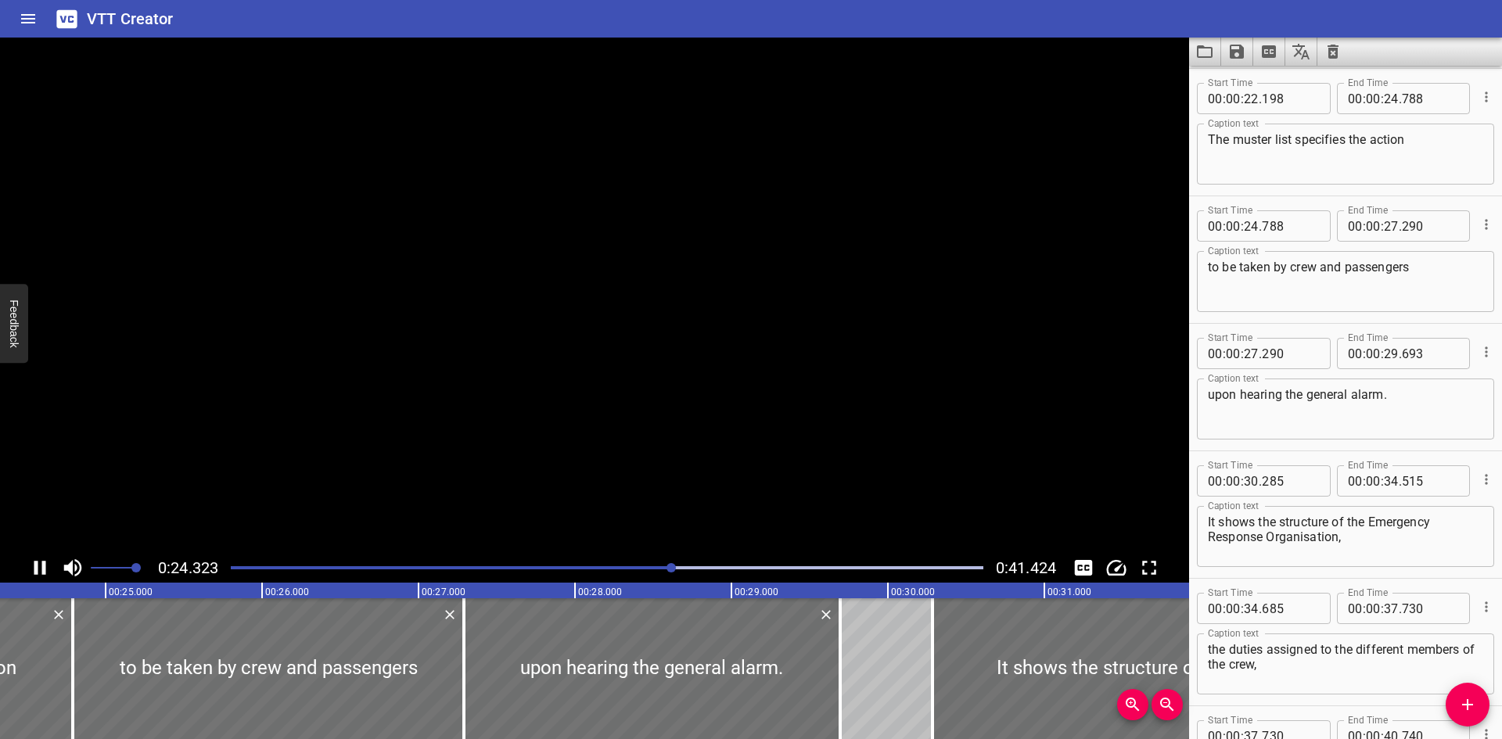
scroll to position [0, 0]
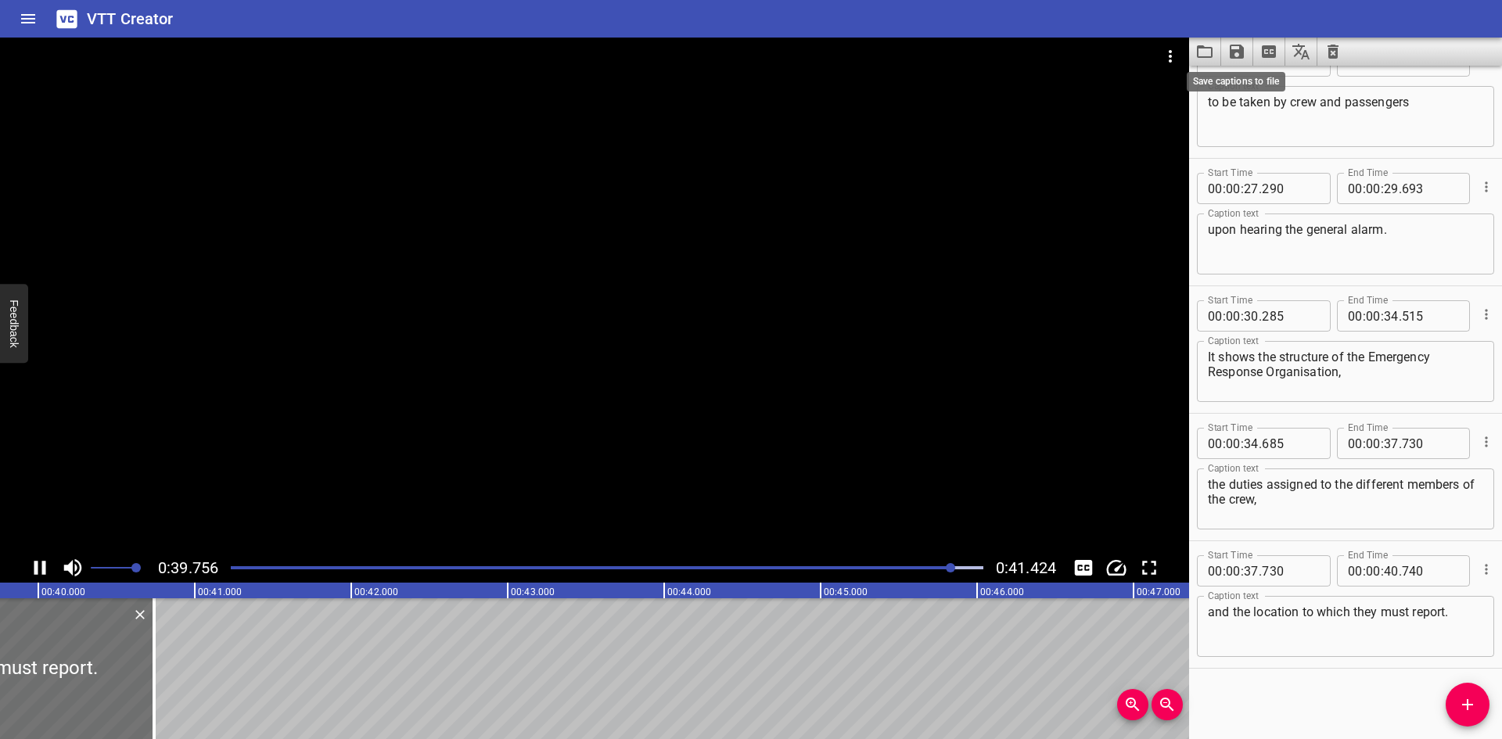
click at [1239, 45] on icon "Save captions to file" at bounding box center [1236, 52] width 14 height 14
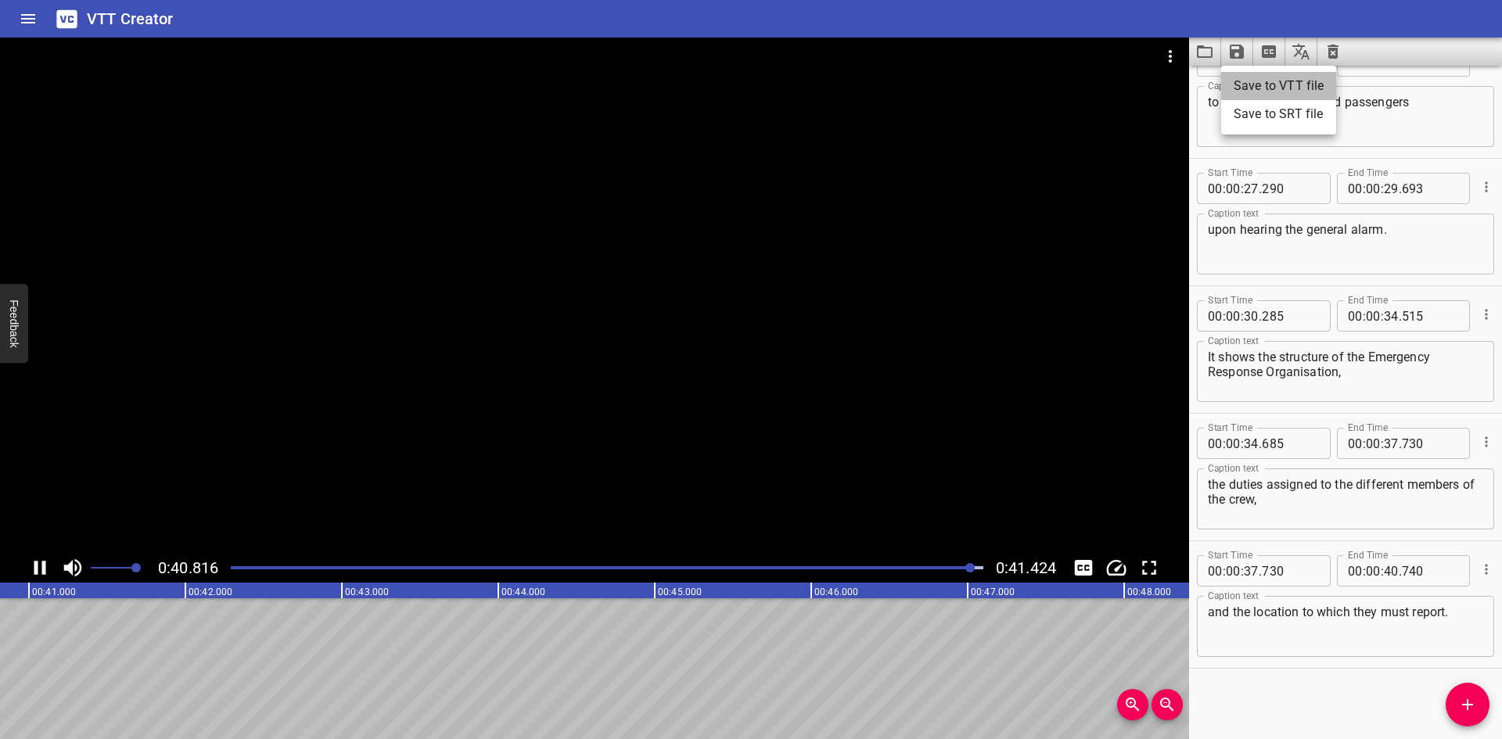
click at [1268, 81] on li "Save to VTT file" at bounding box center [1278, 86] width 115 height 28
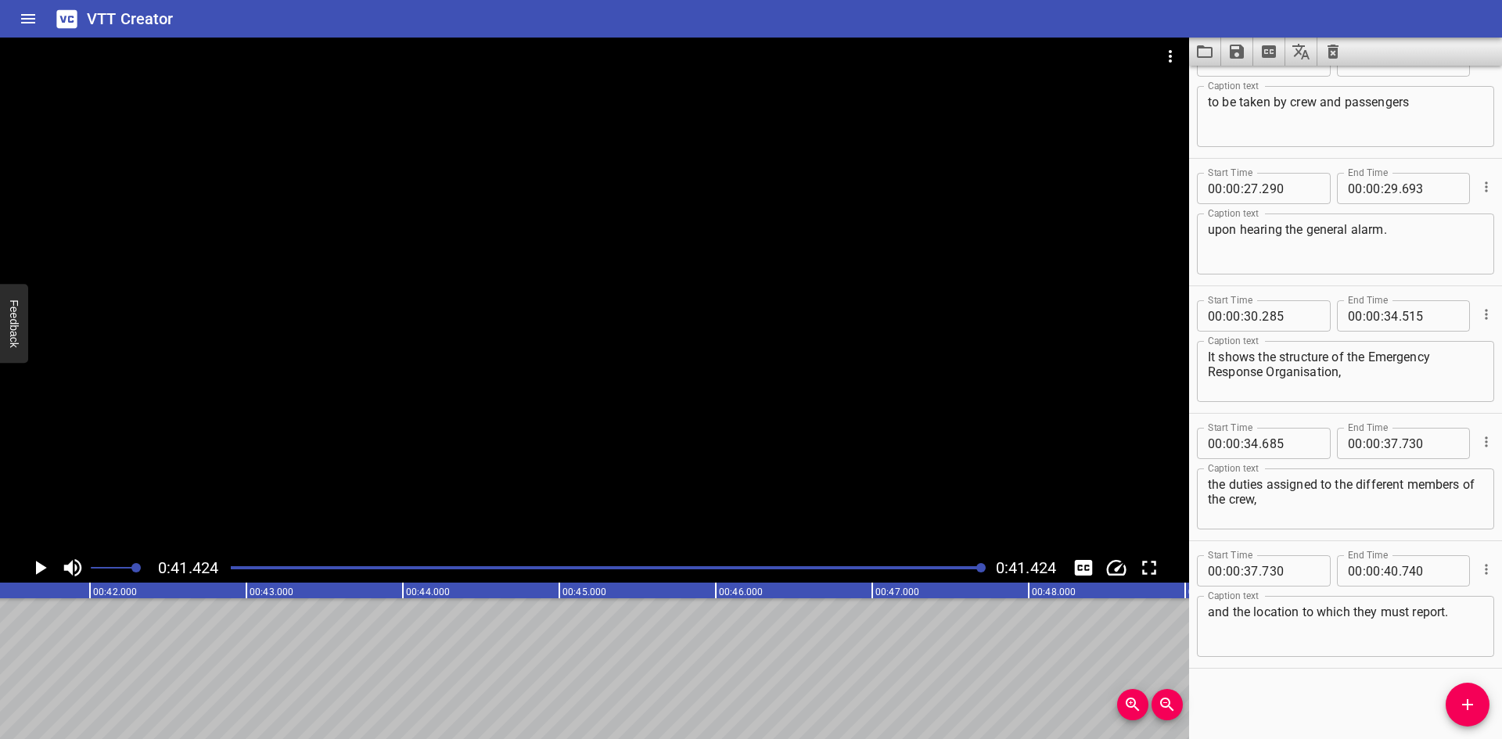
click at [920, 23] on div "VTT Creator" at bounding box center [751, 19] width 1502 height 38
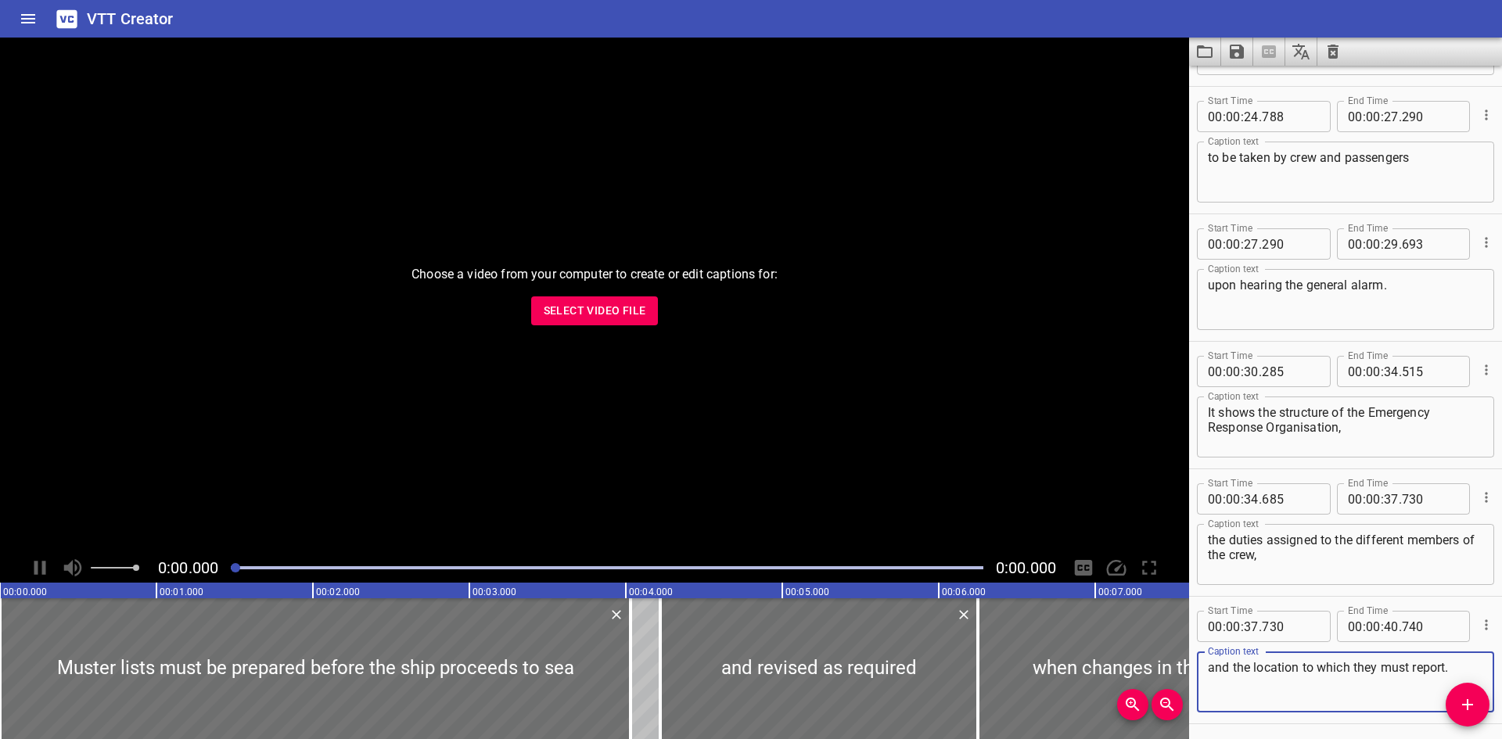
scroll to position [930, 0]
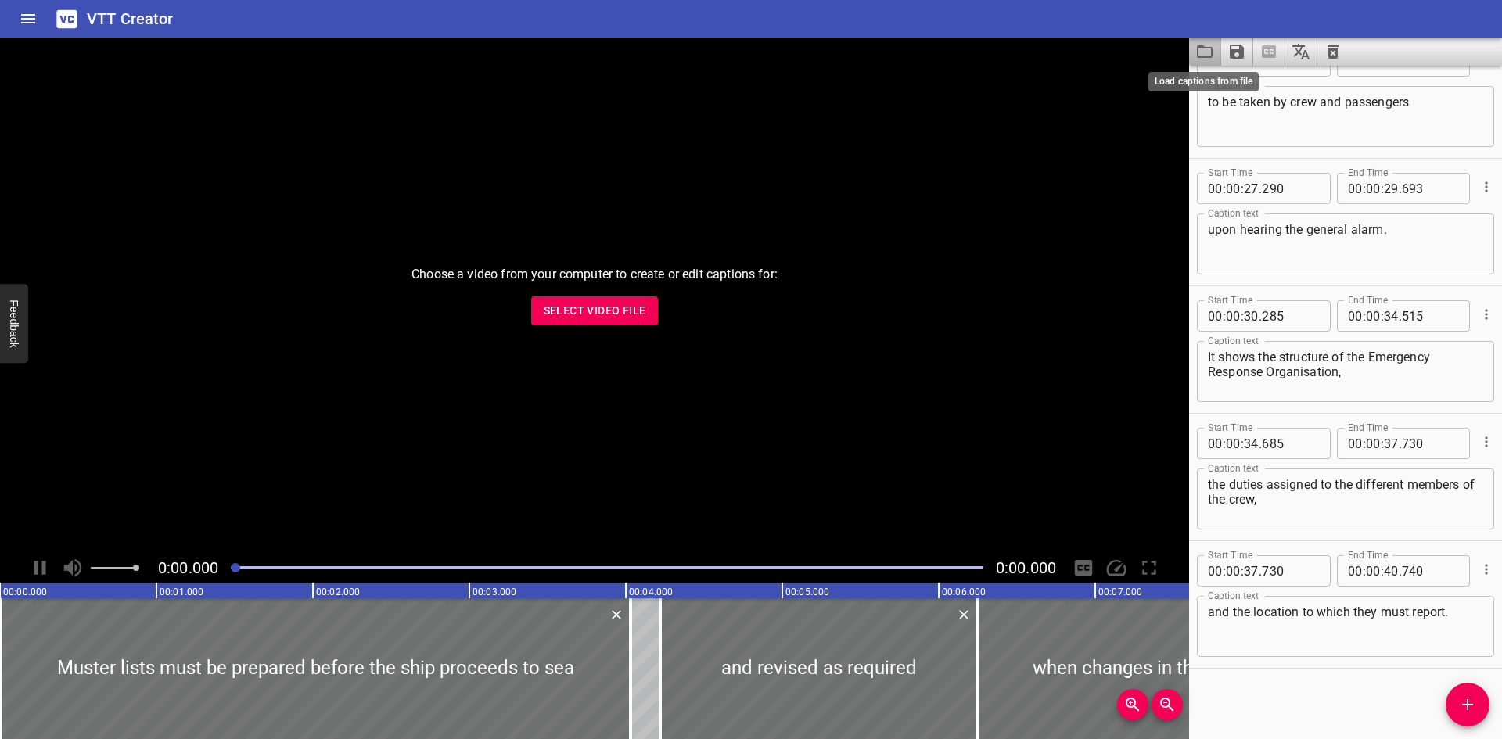
click at [1197, 57] on icon "Load captions from file" at bounding box center [1205, 51] width 16 height 13
click at [554, 319] on span "Select Video File" at bounding box center [595, 311] width 102 height 20
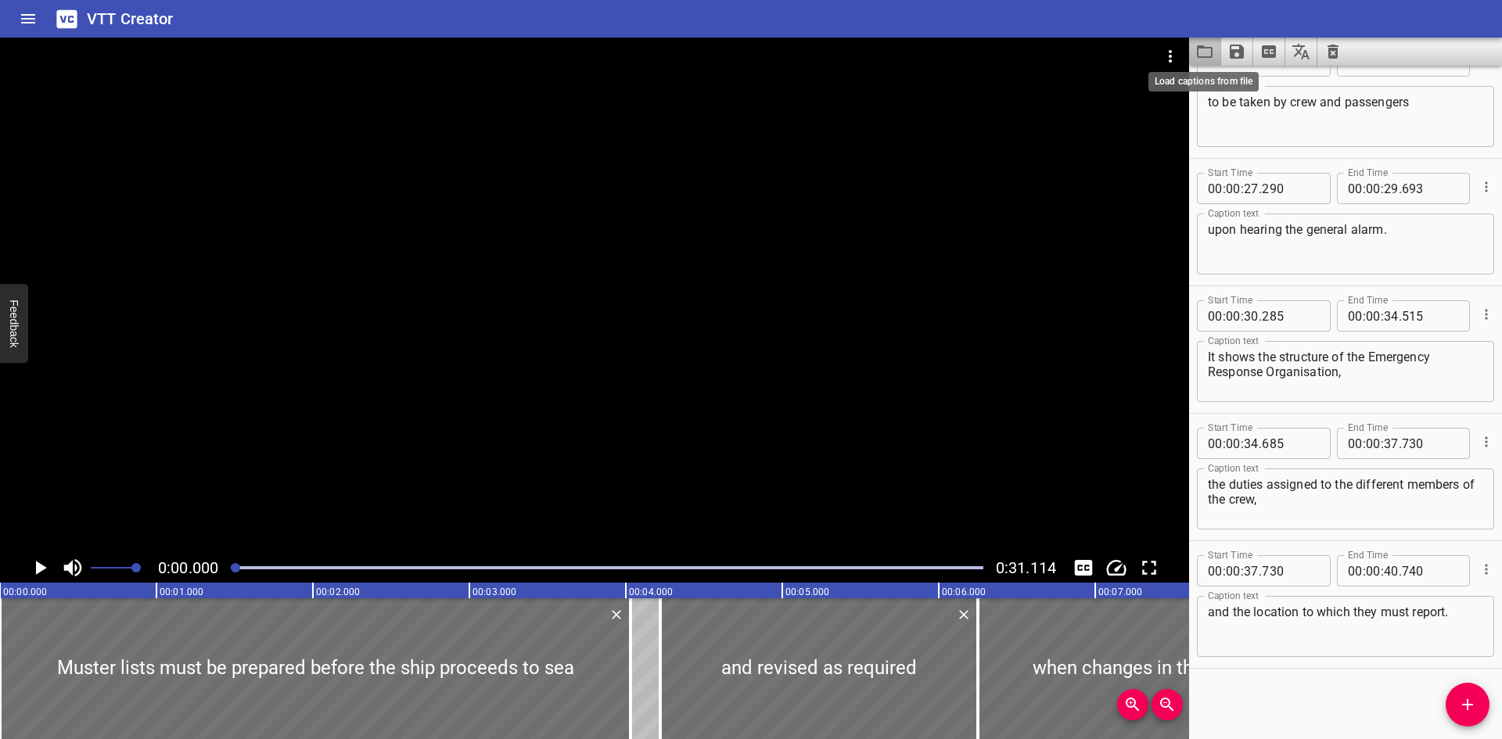
click at [1207, 58] on icon "Load captions from file" at bounding box center [1205, 51] width 16 height 13
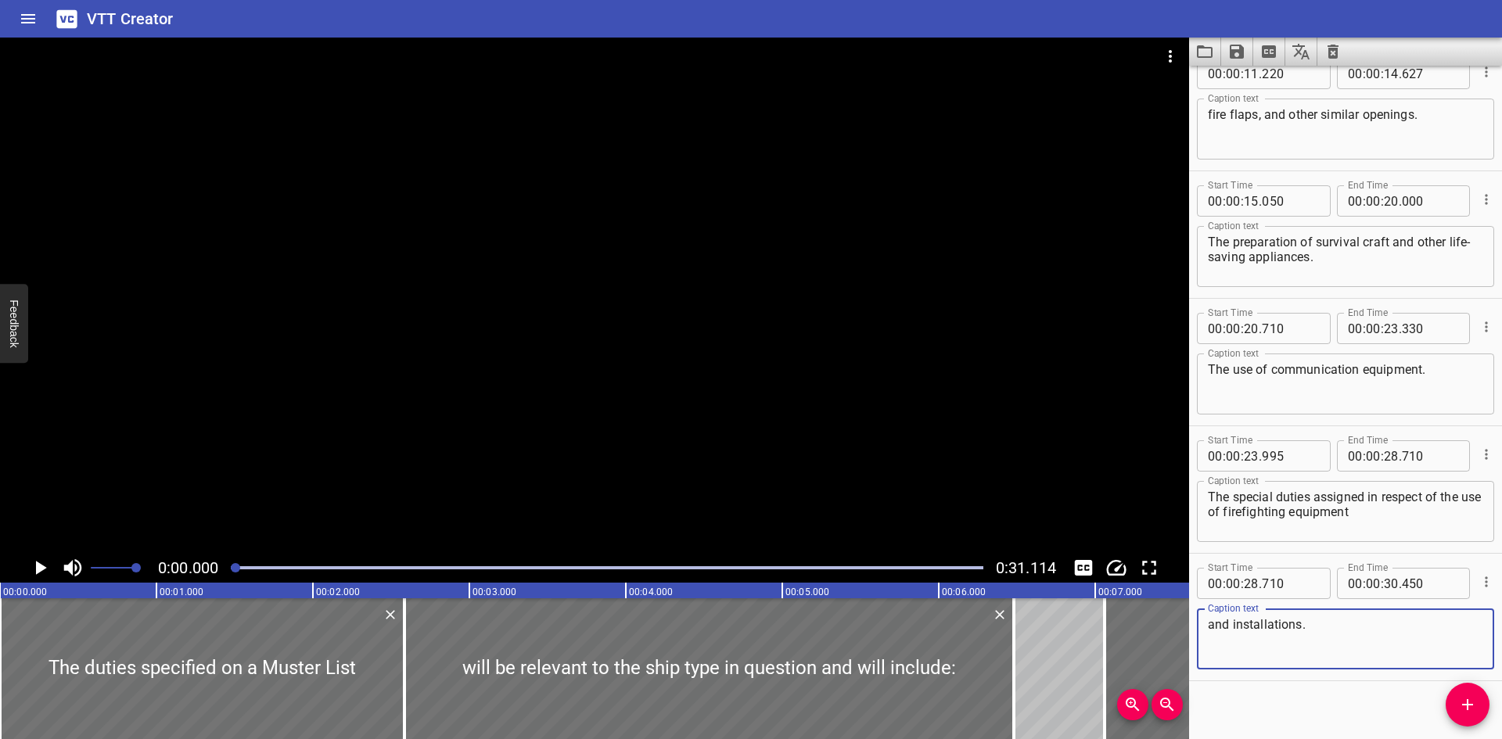
scroll to position [420, 0]
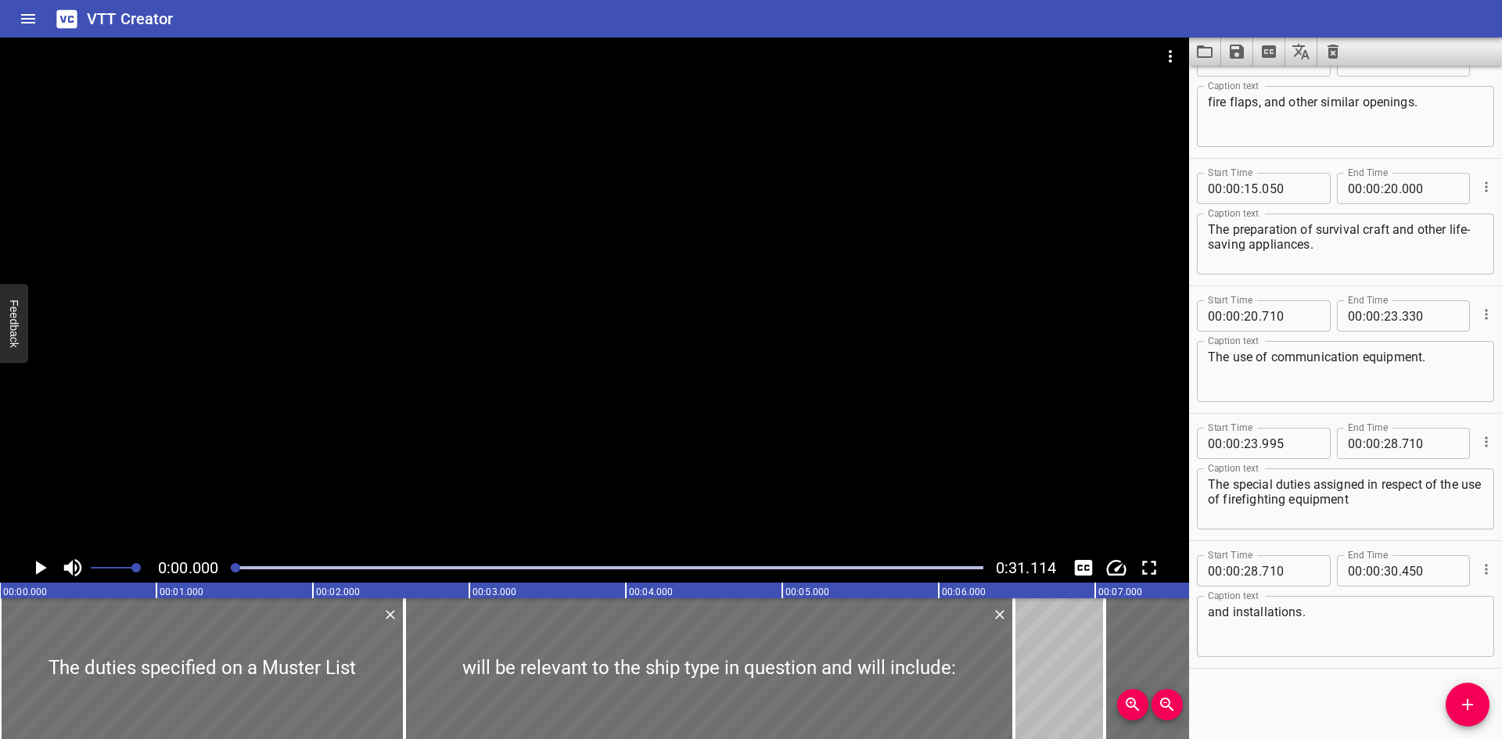
click at [396, 440] on div at bounding box center [594, 295] width 1189 height 515
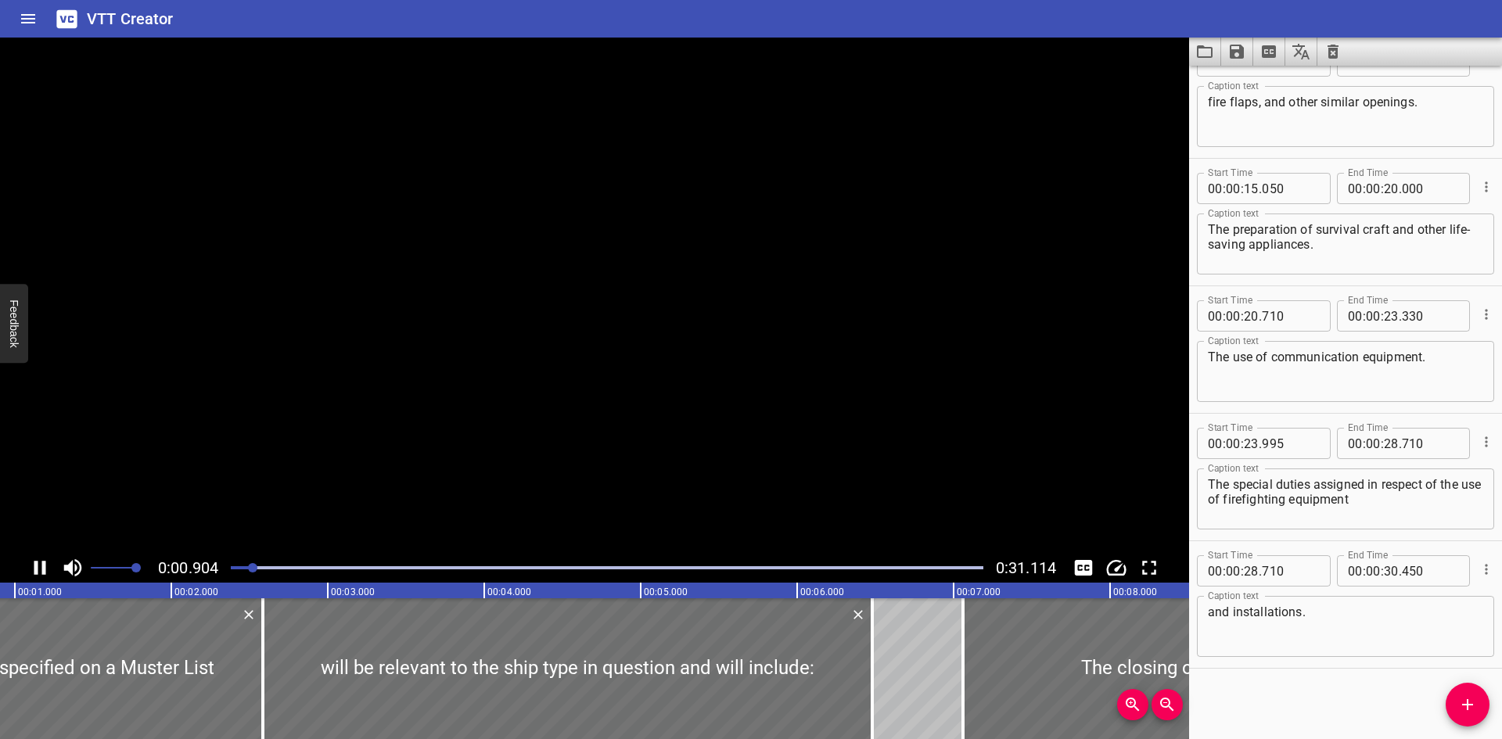
click at [396, 440] on video at bounding box center [594, 295] width 1189 height 515
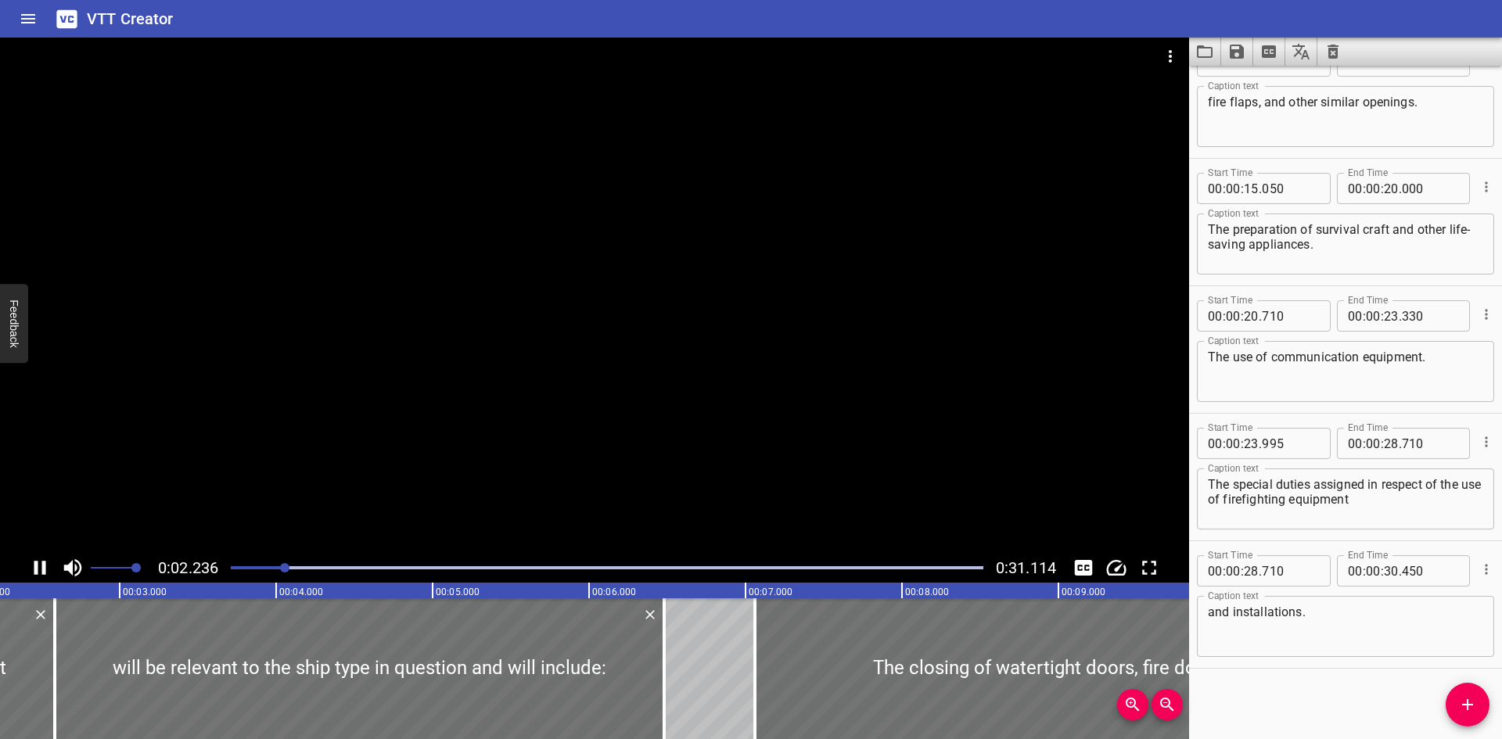
click at [359, 317] on div at bounding box center [594, 295] width 1189 height 515
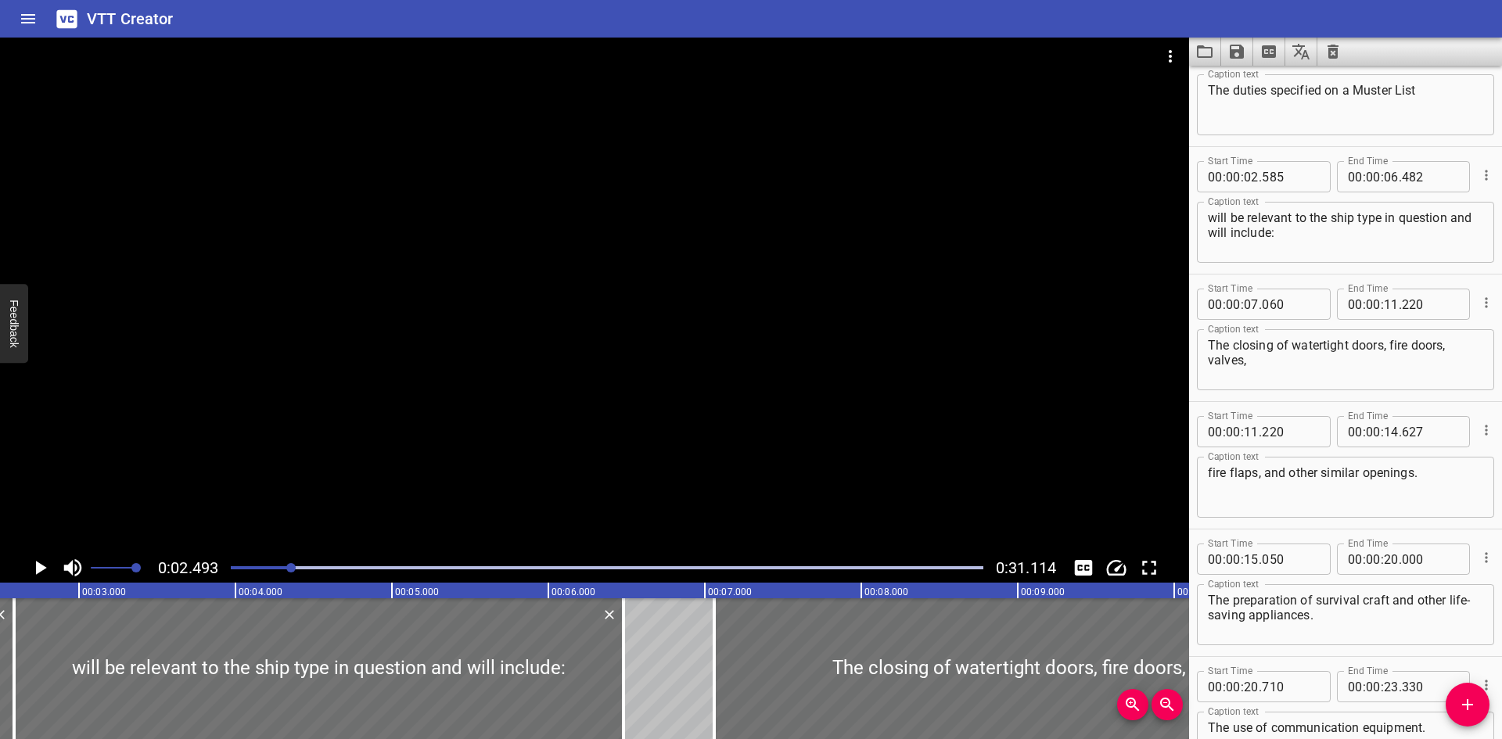
scroll to position [0, 0]
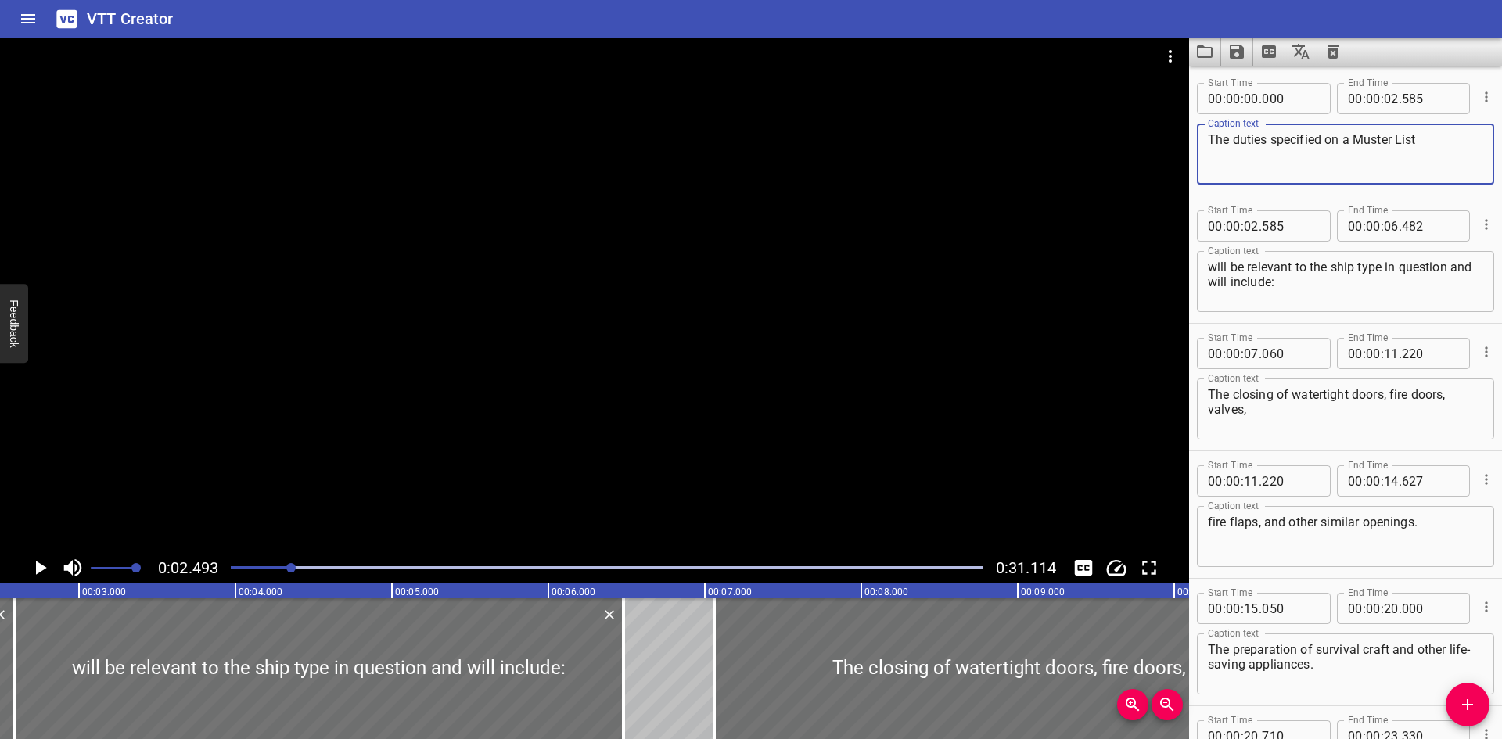
click at [1398, 139] on textarea "The duties specified on a Muster List" at bounding box center [1344, 154] width 275 height 45
click at [1229, 47] on icon "Save captions to file" at bounding box center [1236, 51] width 19 height 19
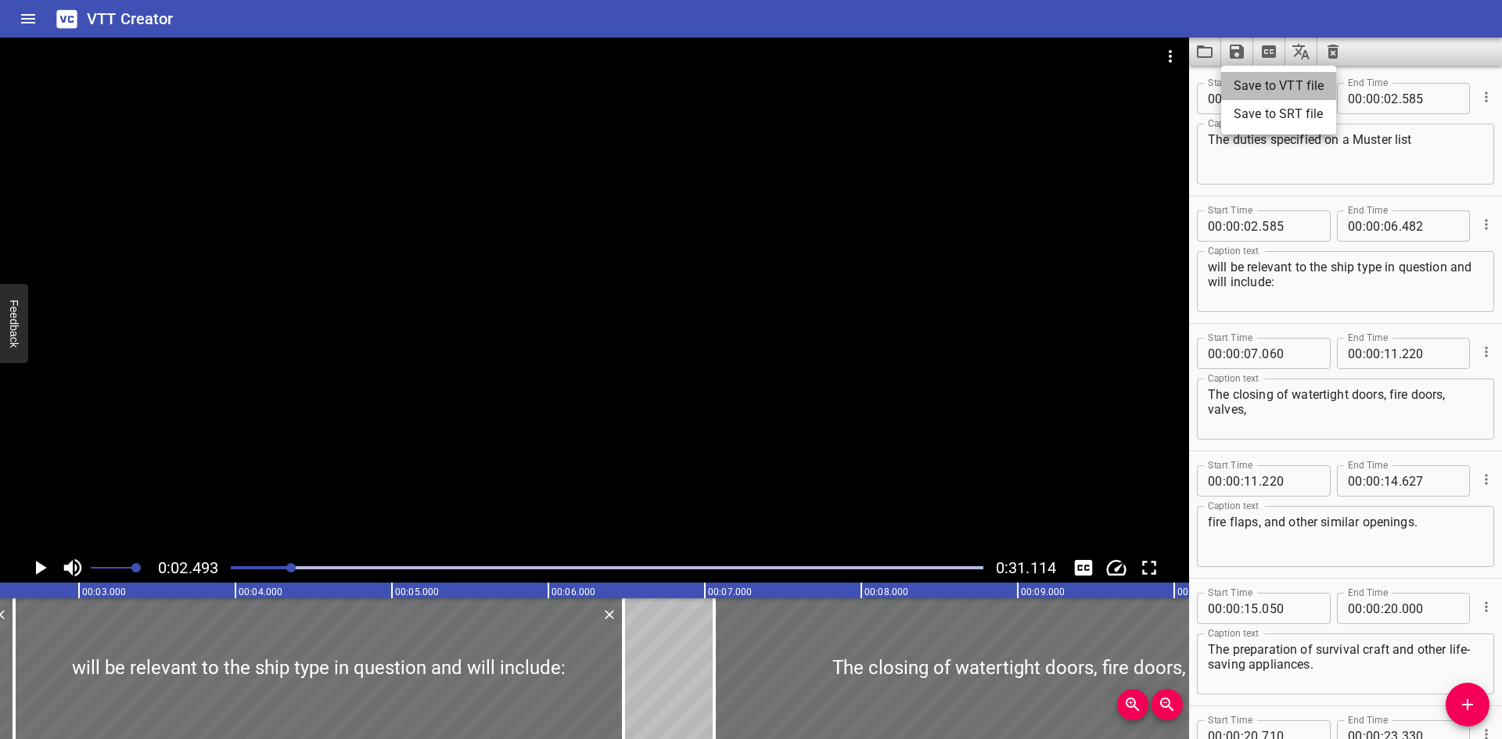
click at [1255, 78] on li "Save to VTT file" at bounding box center [1278, 86] width 115 height 28
click at [971, 443] on div at bounding box center [594, 295] width 1189 height 515
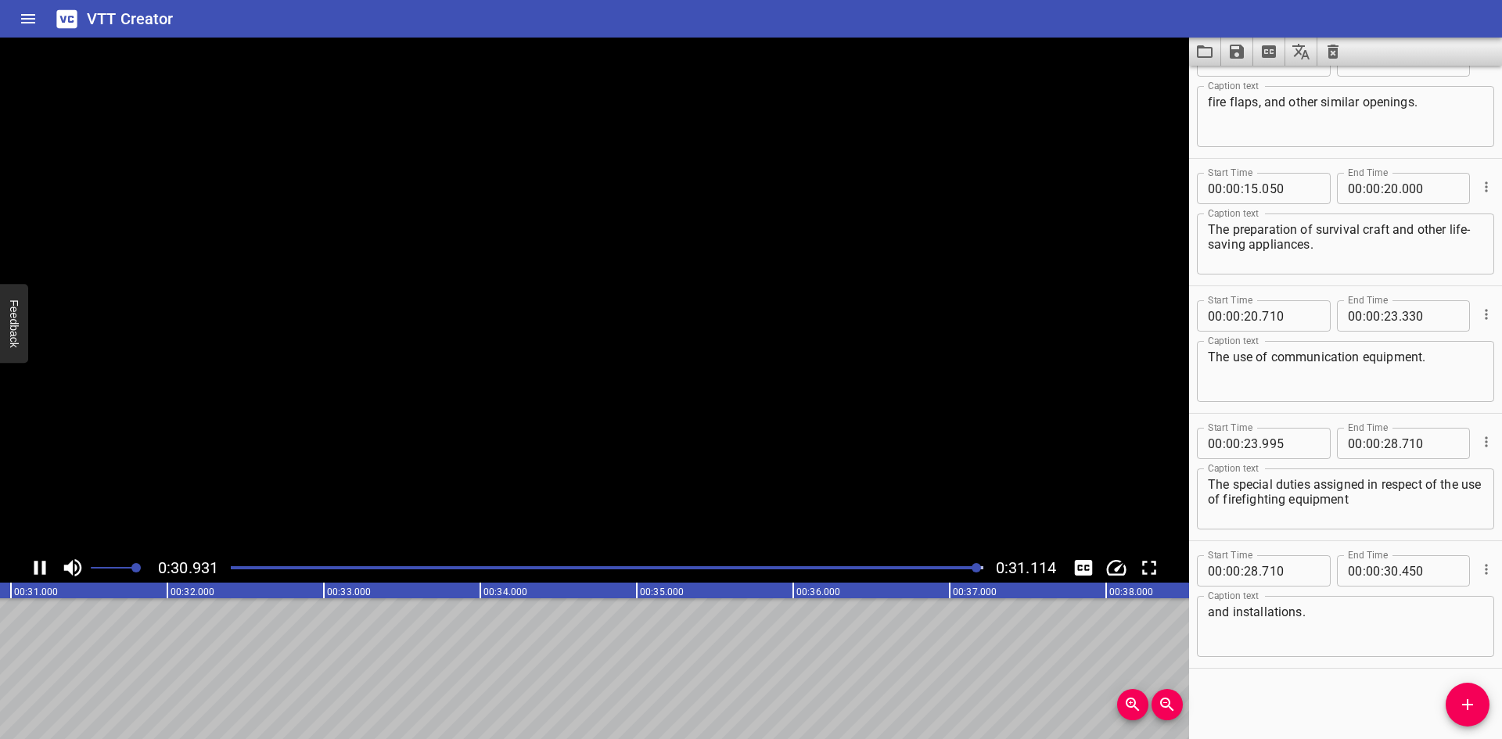
scroll to position [0, 4867]
click at [417, 570] on div at bounding box center [606, 568] width 771 height 22
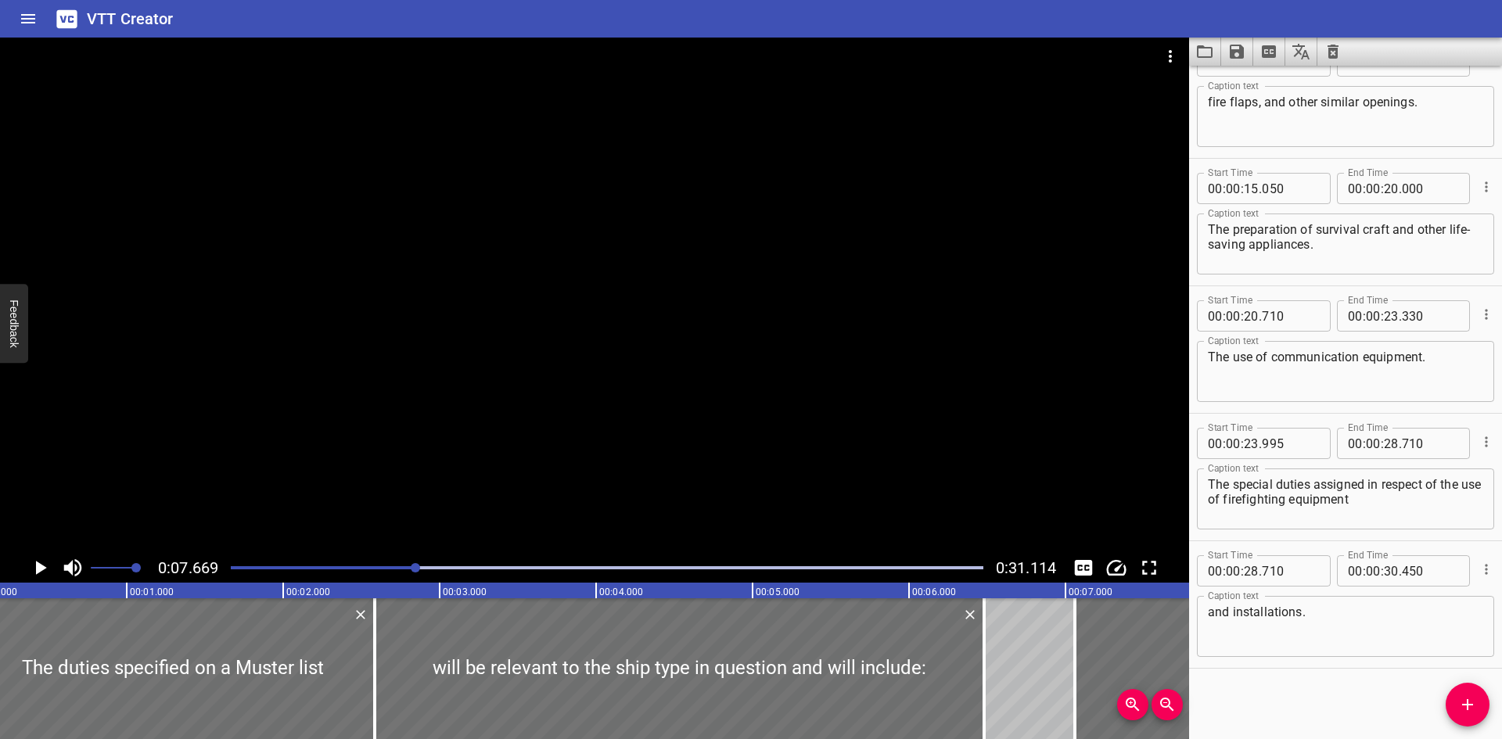
scroll to position [0, 0]
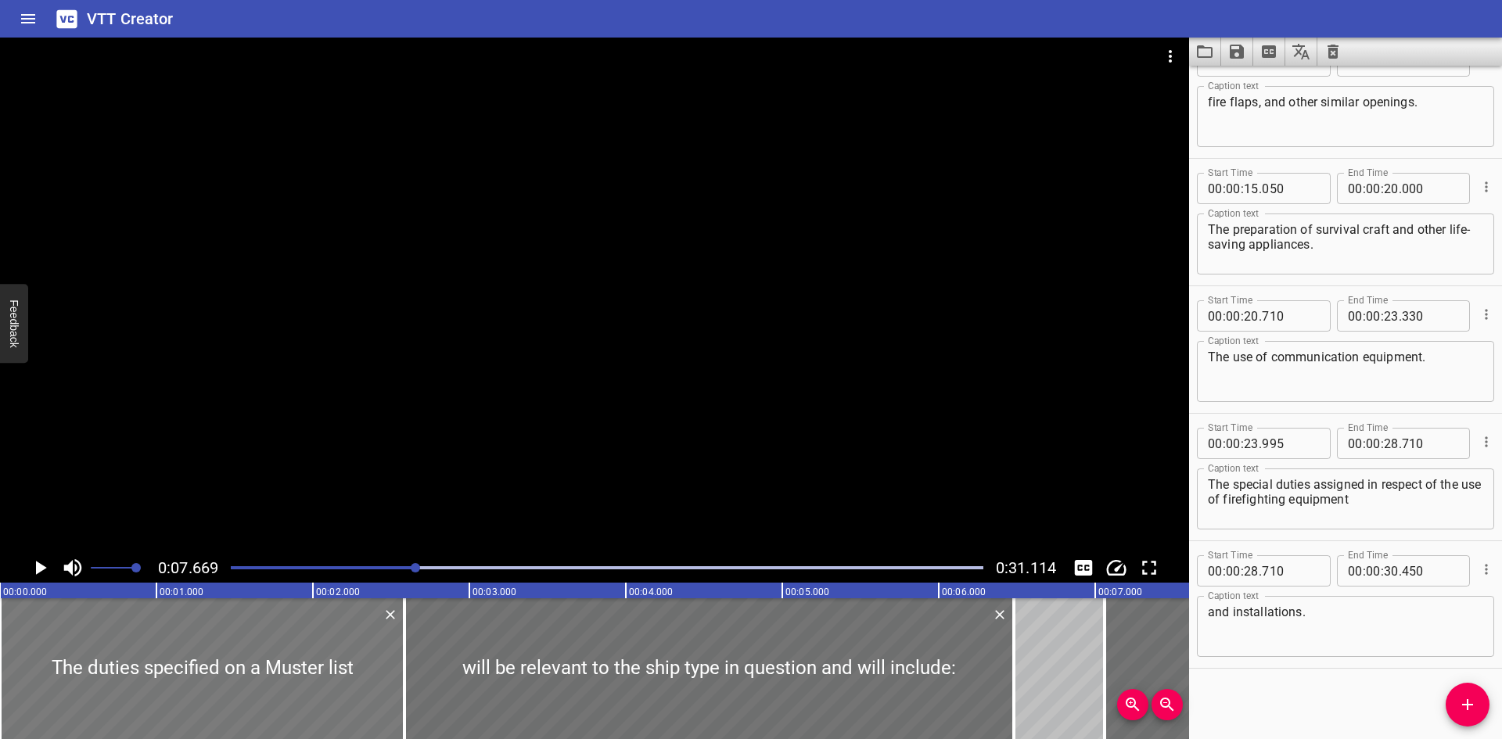
click at [269, 636] on div at bounding box center [202, 668] width 404 height 141
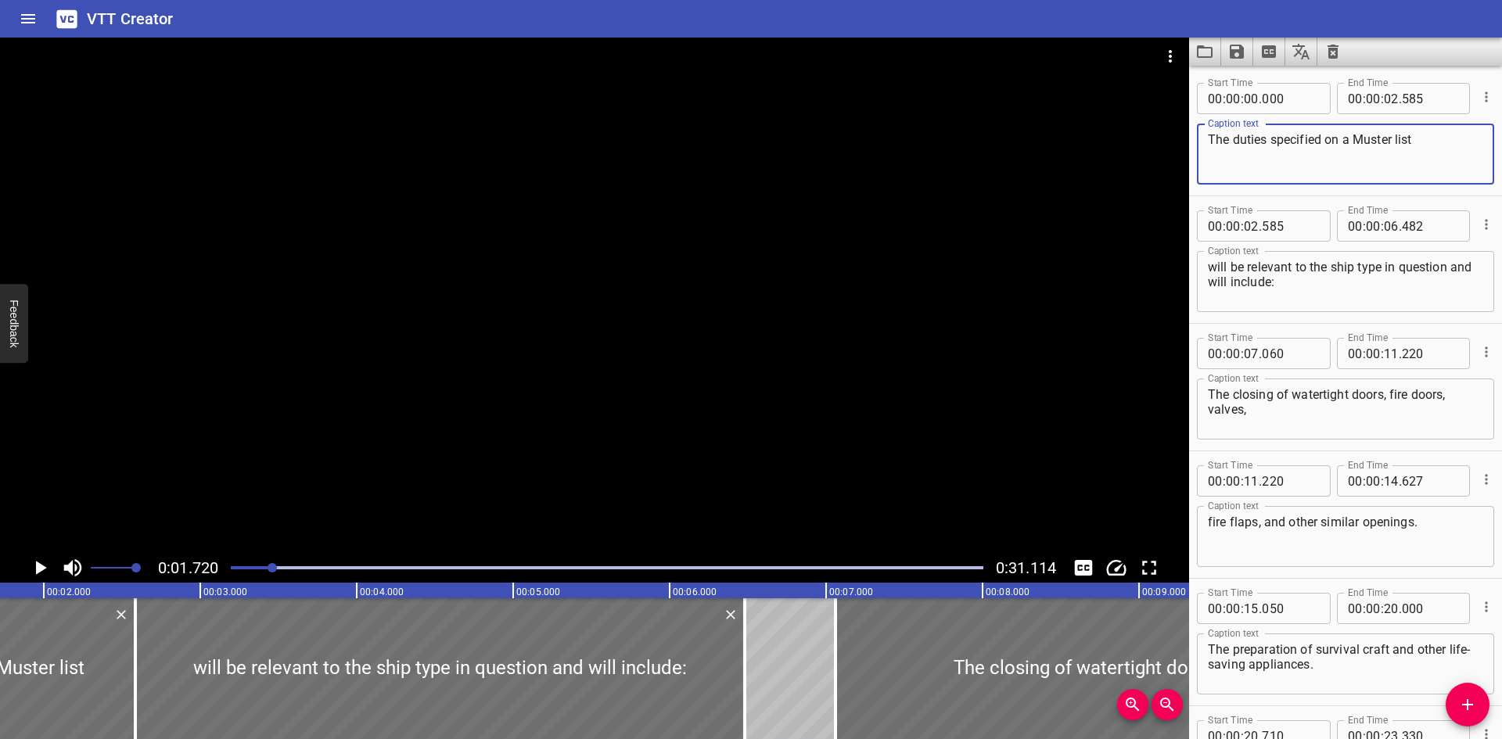
click at [1365, 142] on textarea "The duties specified on a Muster list" at bounding box center [1344, 154] width 275 height 45
type textarea "The duties specified on a muster list"
click at [1234, 52] on icon "Save captions to file" at bounding box center [1236, 51] width 19 height 19
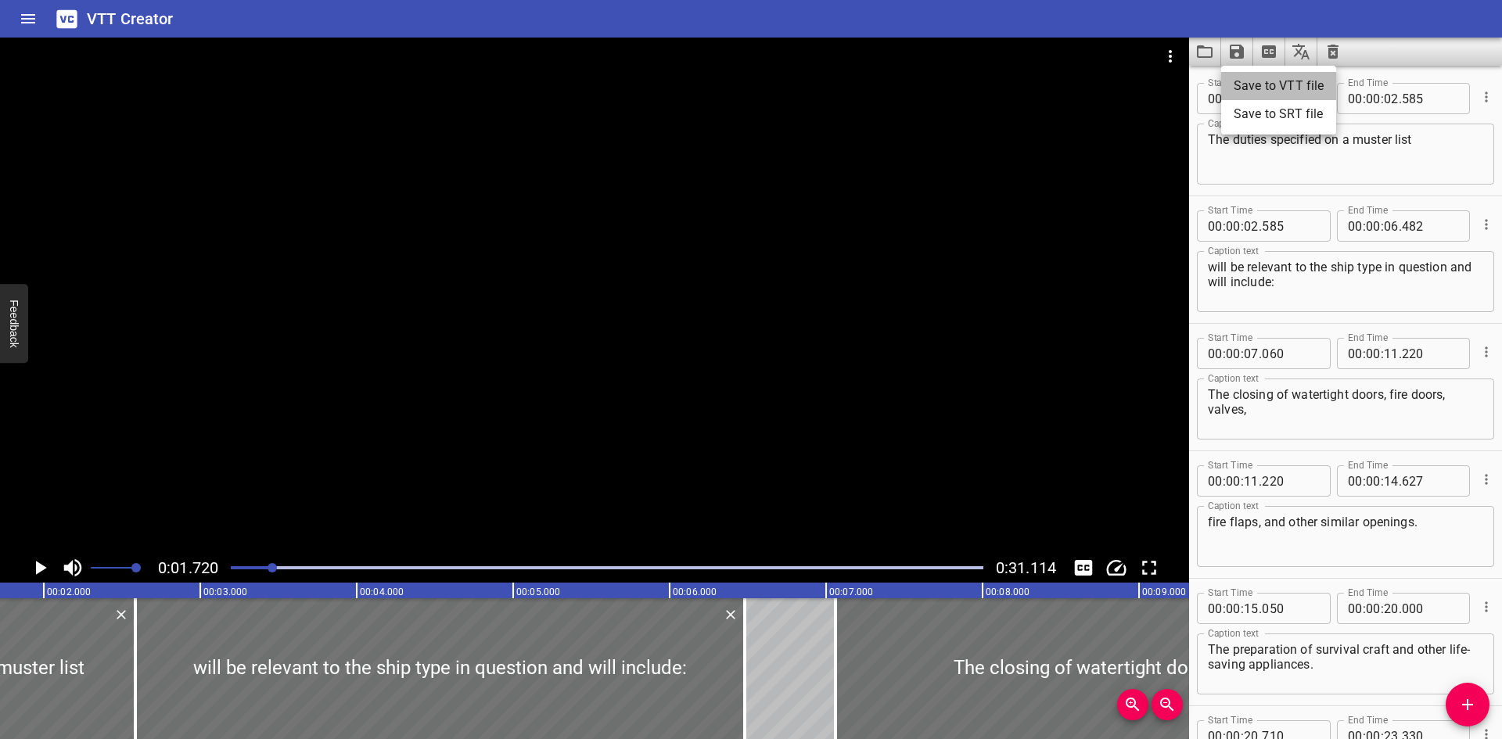
click at [1255, 77] on li "Save to VTT file" at bounding box center [1278, 86] width 115 height 28
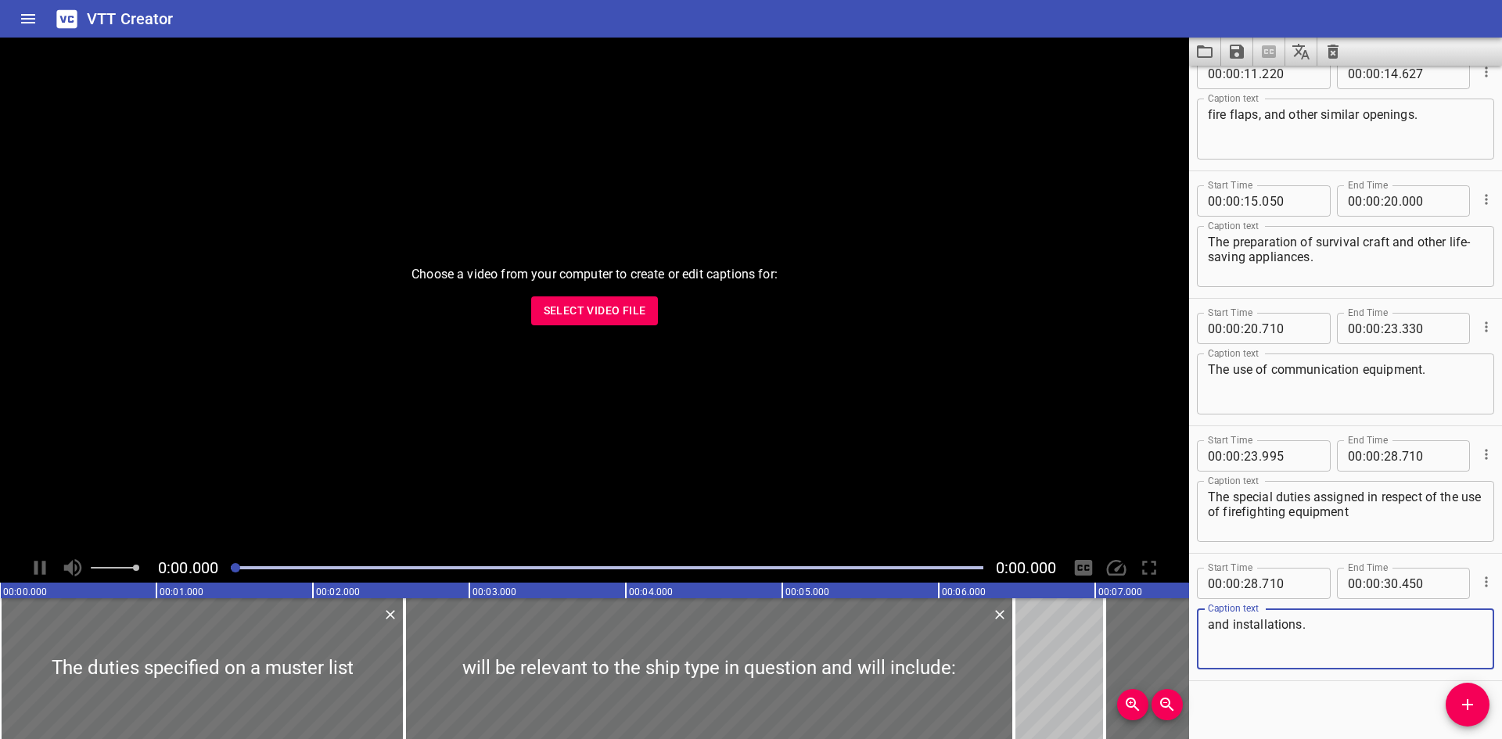
scroll to position [420, 0]
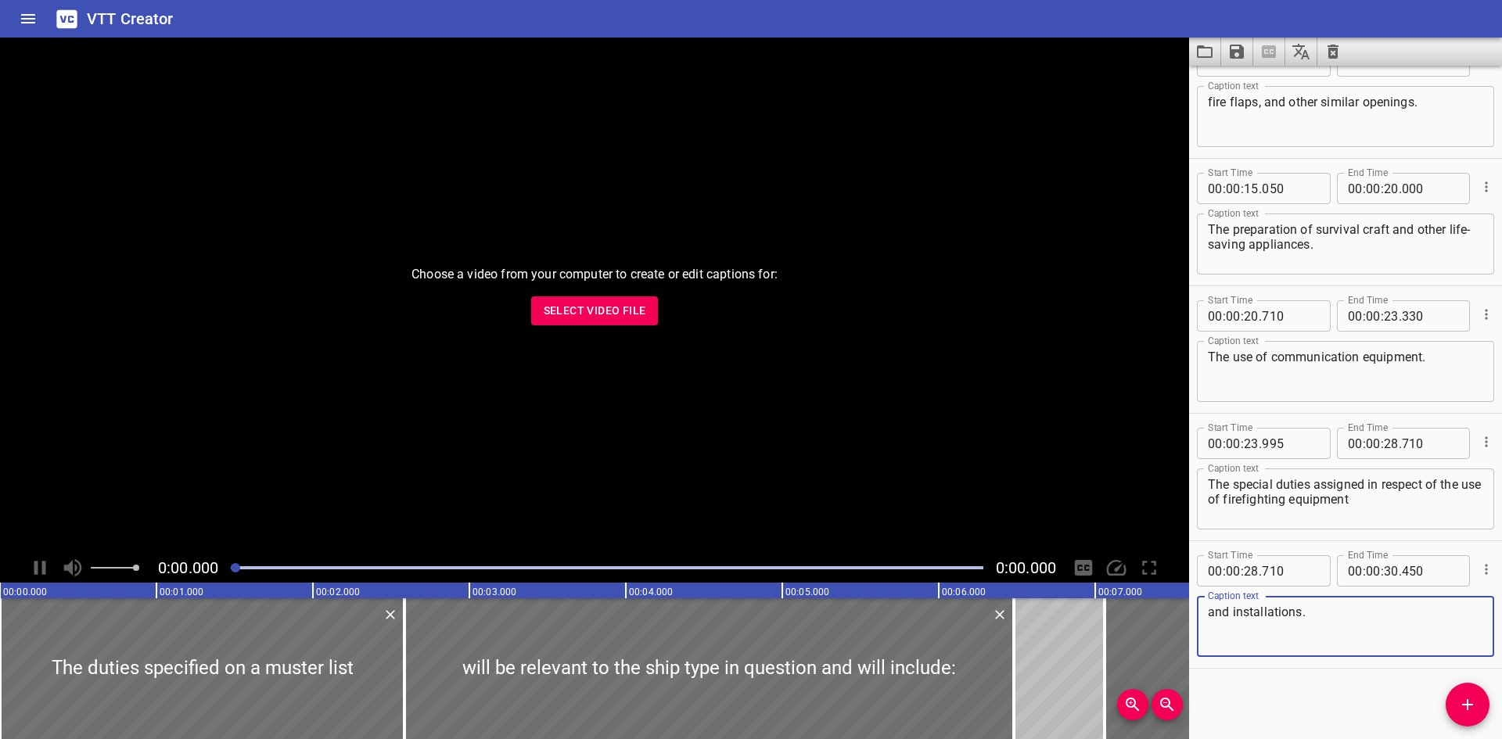
click at [612, 321] on button "Select Video File" at bounding box center [594, 310] width 127 height 29
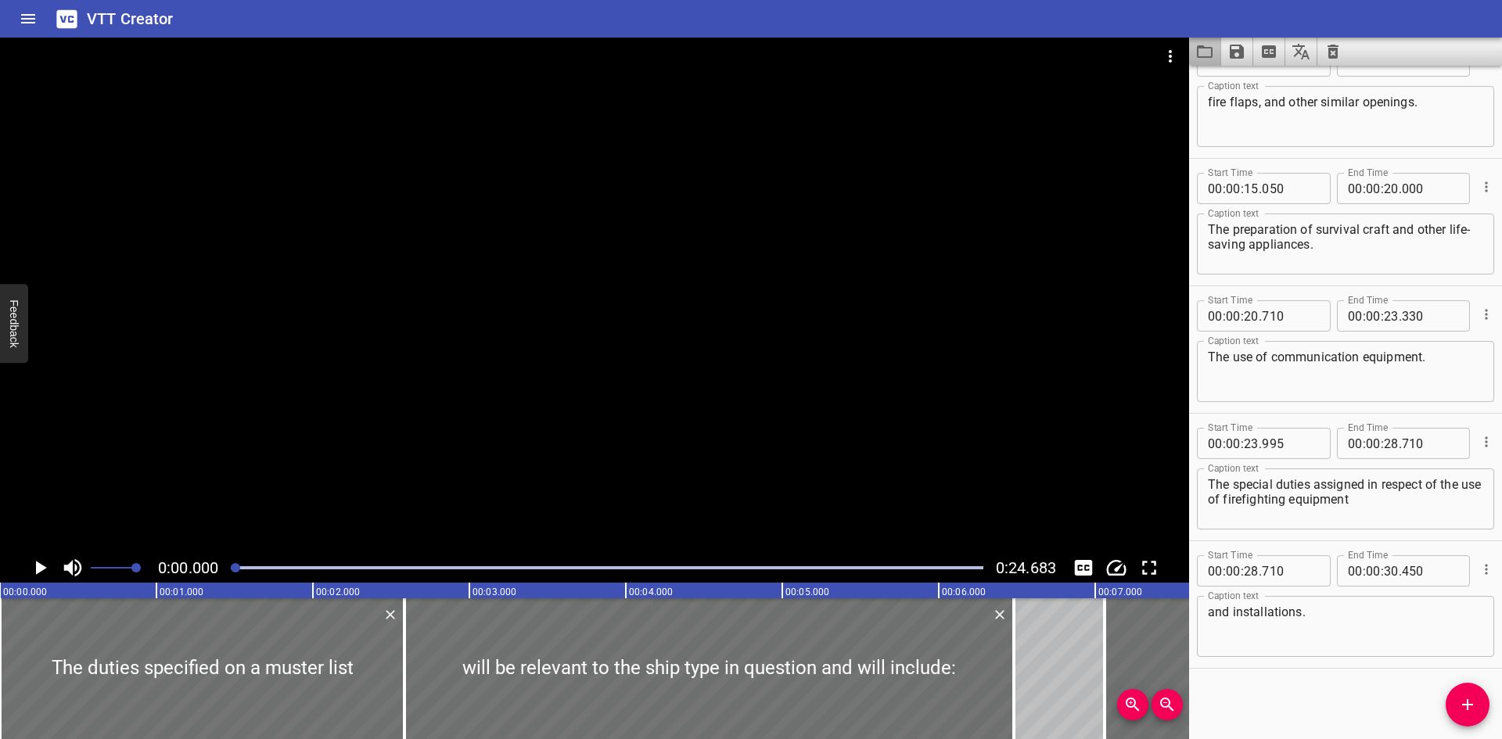
click at [1216, 48] on button "Load captions from file" at bounding box center [1205, 52] width 32 height 28
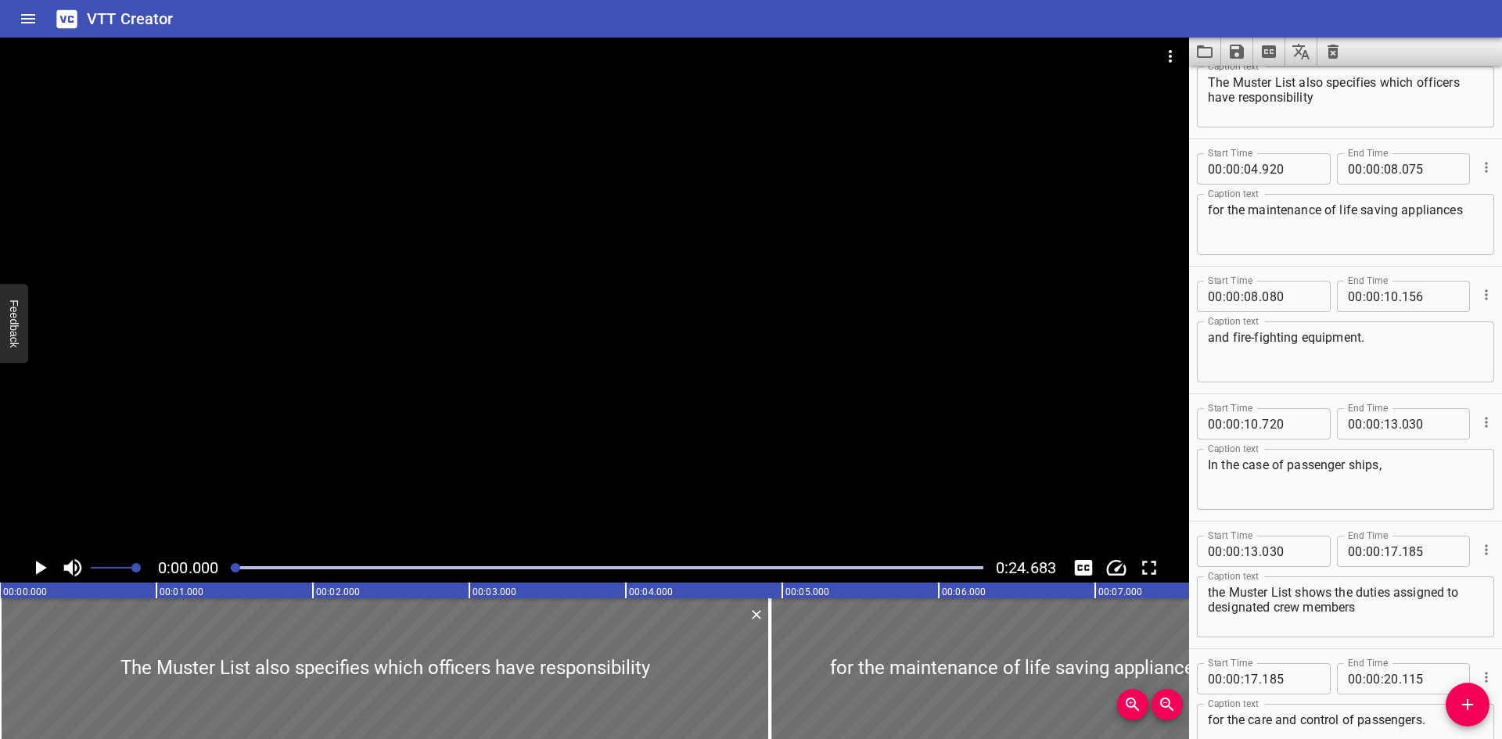
scroll to position [0, 0]
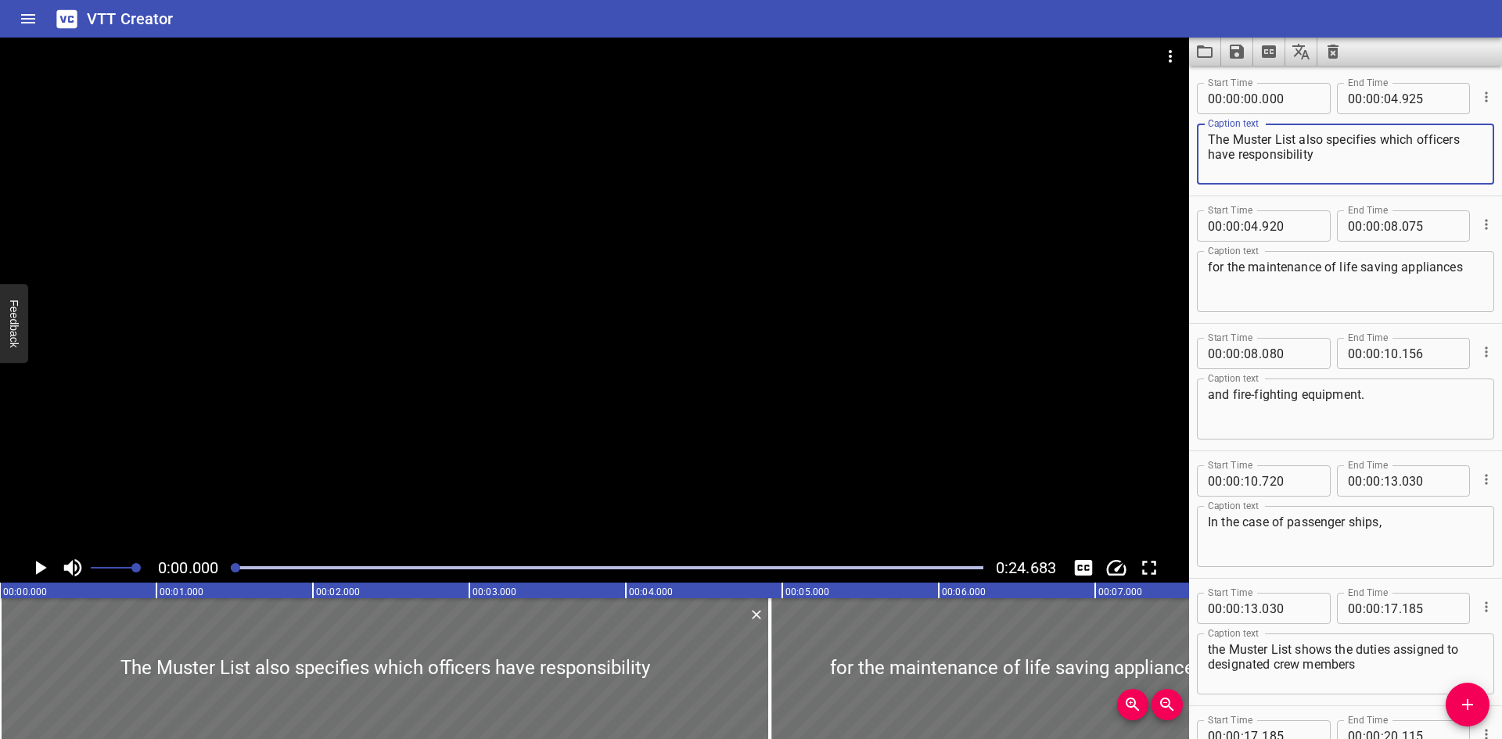
click at [1281, 144] on textarea "The Muster List also specifies which officers have responsibility" at bounding box center [1344, 154] width 275 height 45
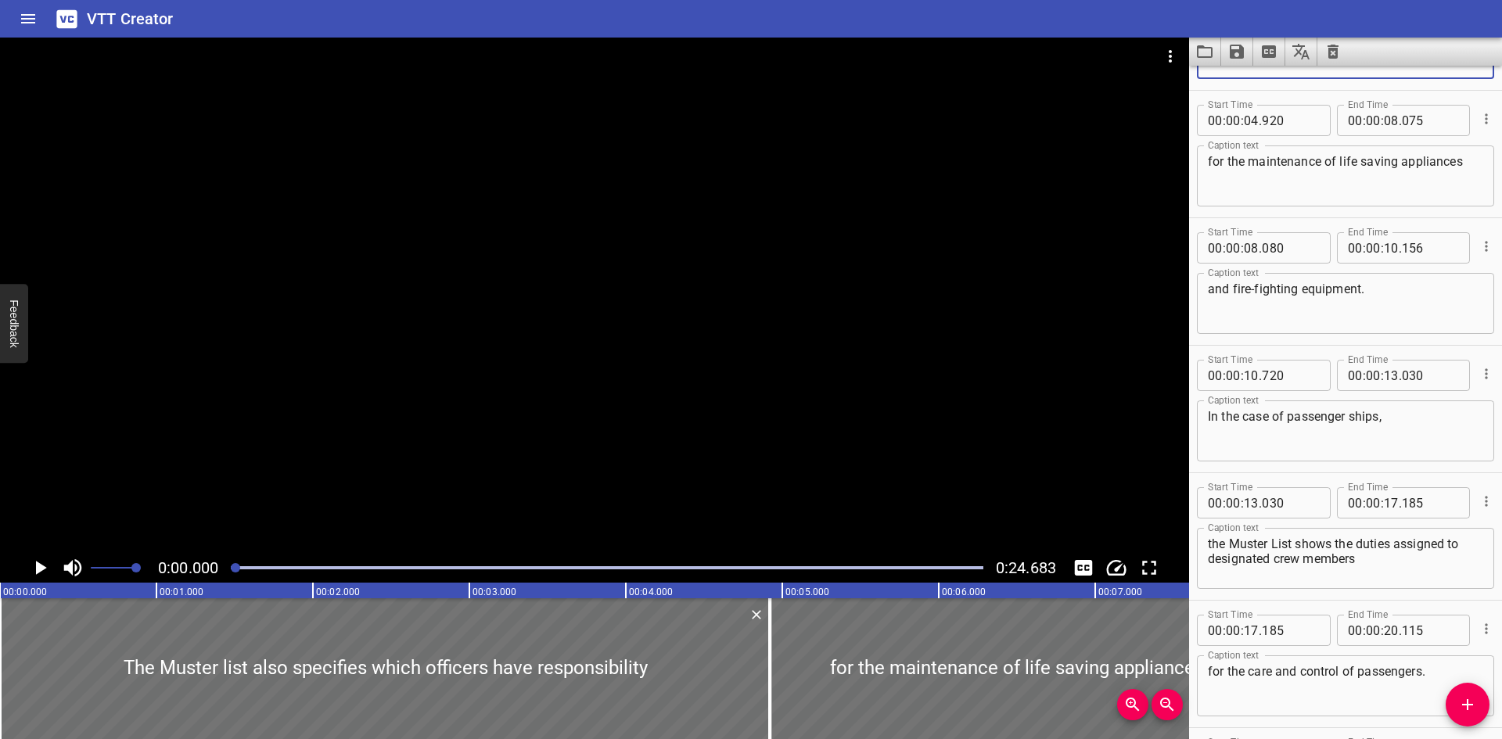
scroll to position [78, 0]
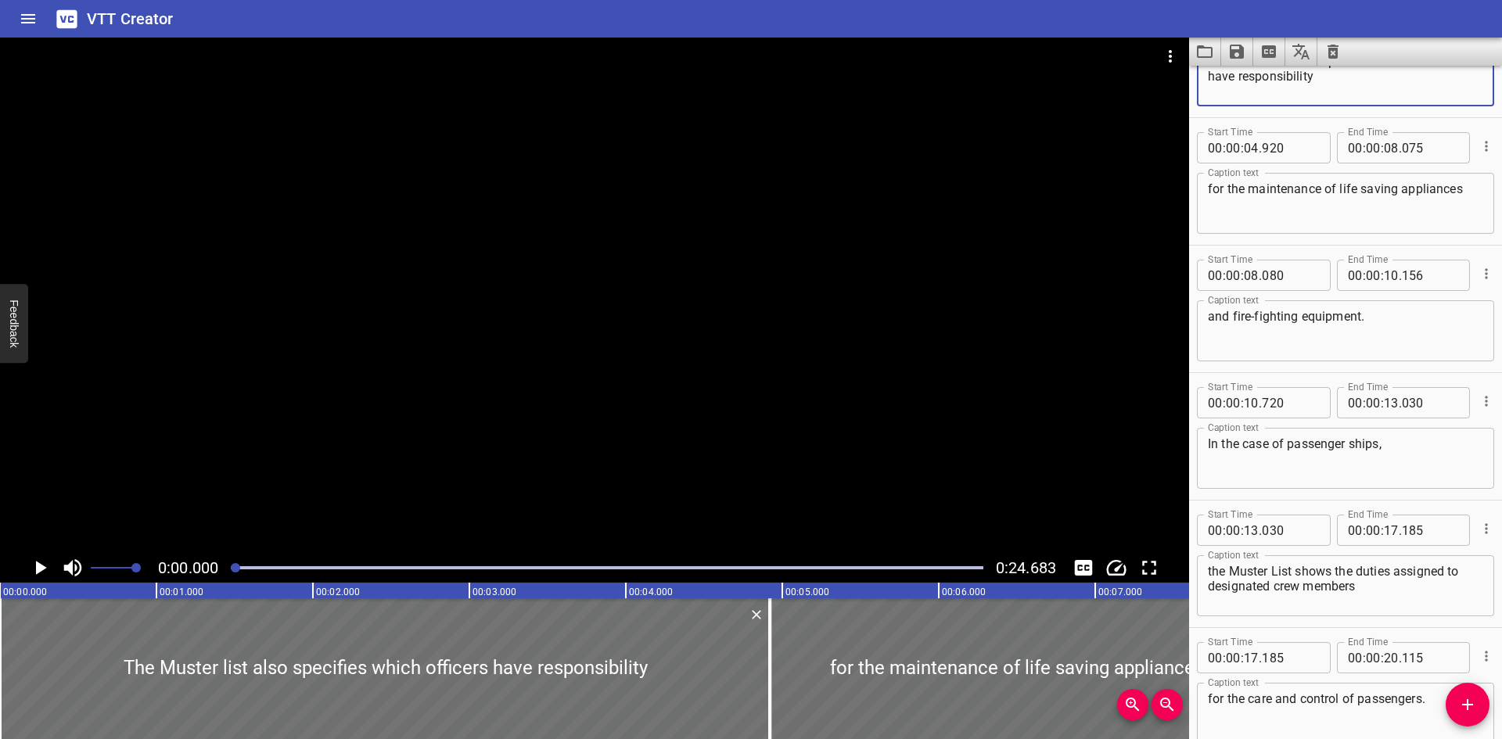
type textarea "The Muster list also specifies which officers have responsibility"
click at [1240, 579] on textarea "the Muster List shows the duties assigned to designated crew members" at bounding box center [1344, 586] width 275 height 45
click at [1235, 569] on textarea "the Muster List shows the duties assigned to designated crew members" at bounding box center [1344, 586] width 275 height 45
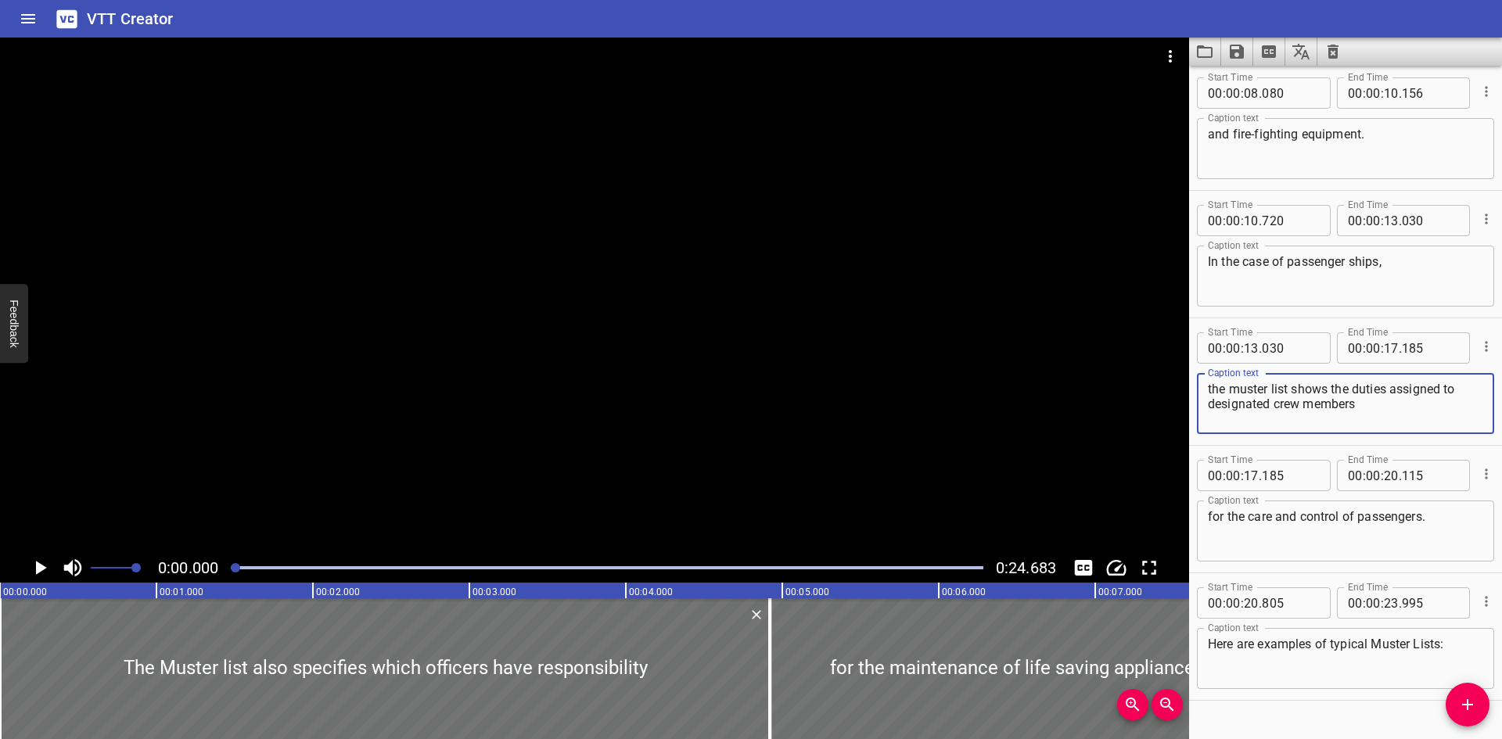
scroll to position [270, 0]
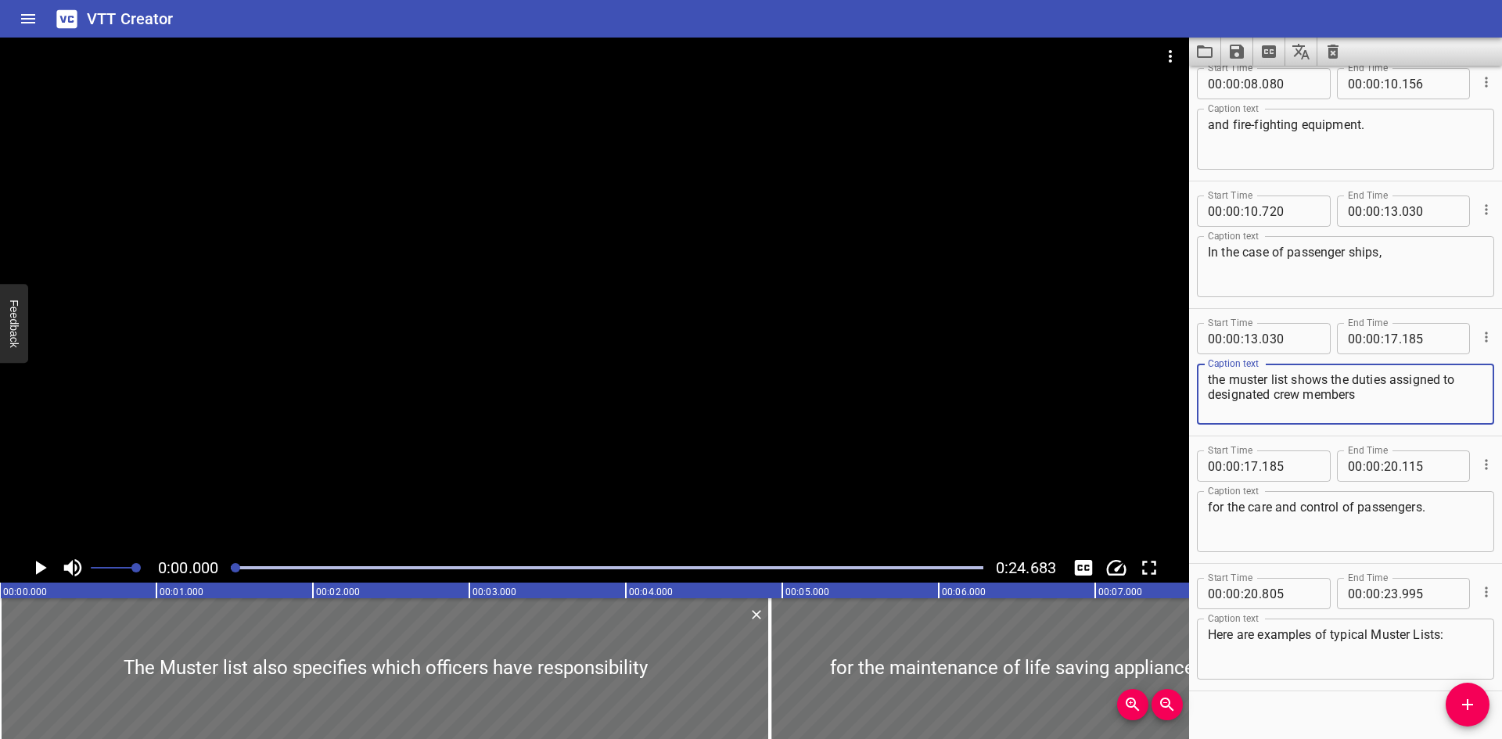
type textarea "the muster list shows the duties assigned to designated crew members"
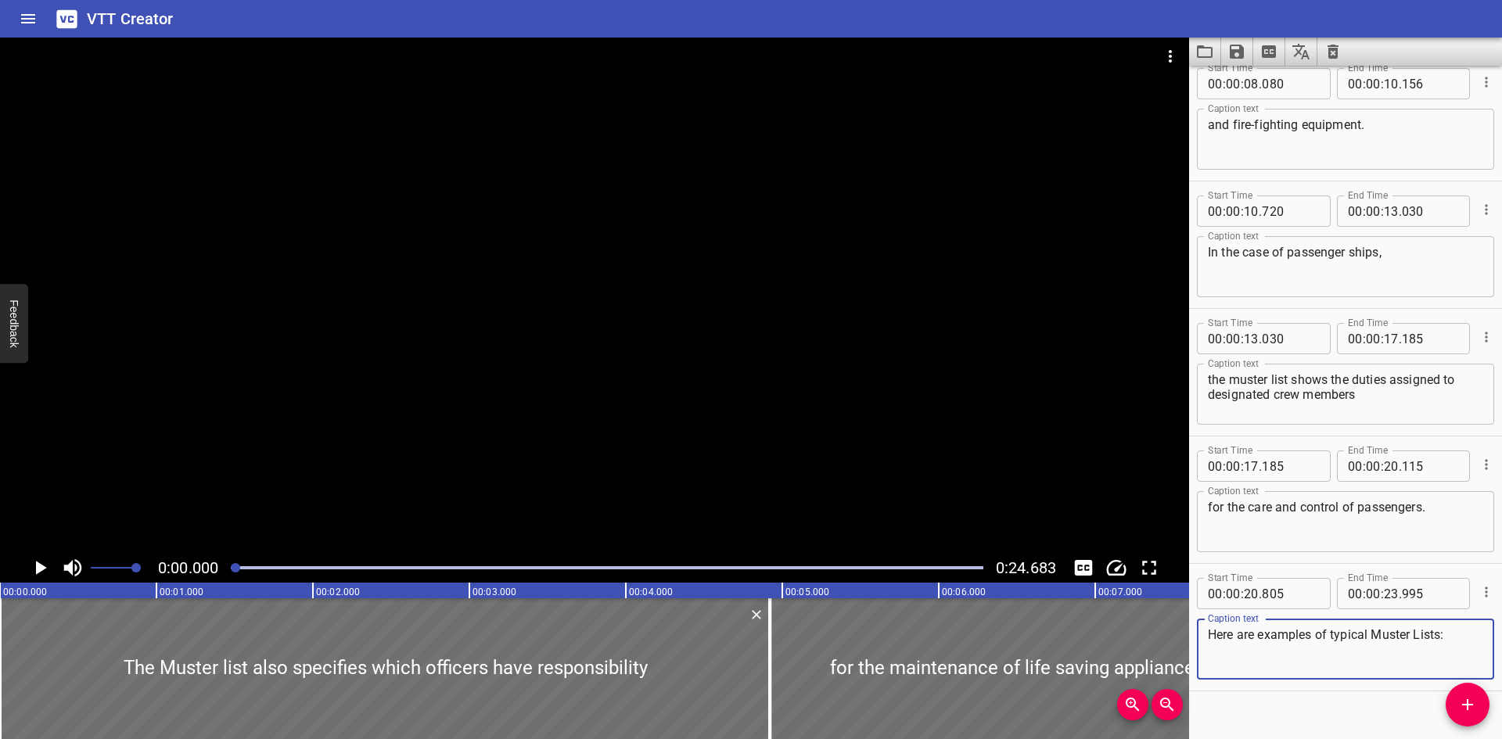
click at [1373, 629] on textarea "Here are examples of typical Muster Lists:" at bounding box center [1344, 649] width 275 height 45
type textarea "Here are examples of typical muster lists:"
click at [1236, 56] on icon "Save captions to file" at bounding box center [1236, 51] width 19 height 19
click at [1249, 82] on li "Save to VTT file" at bounding box center [1278, 86] width 115 height 28
